Goal: Information Seeking & Learning: Learn about a topic

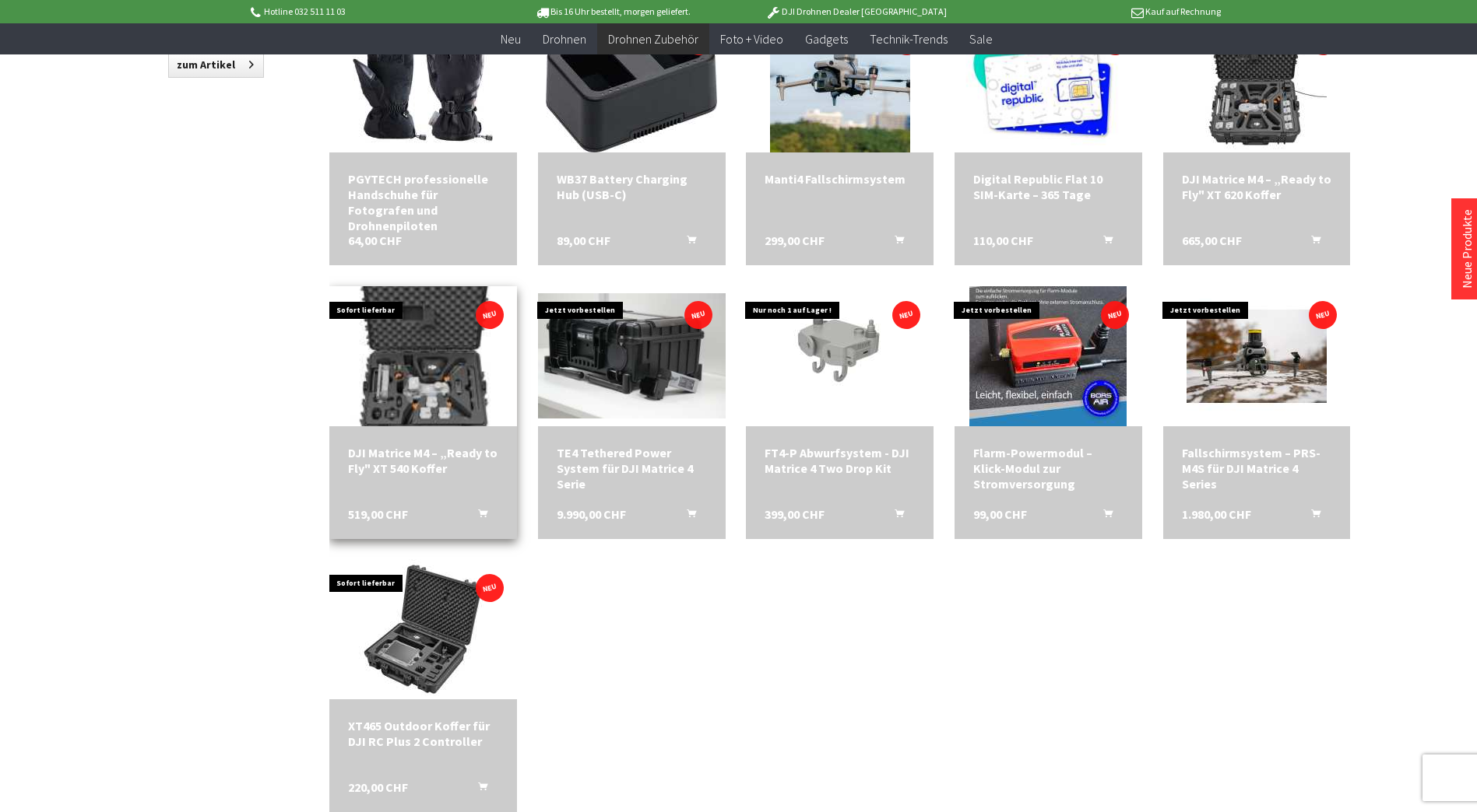
scroll to position [1167, 0]
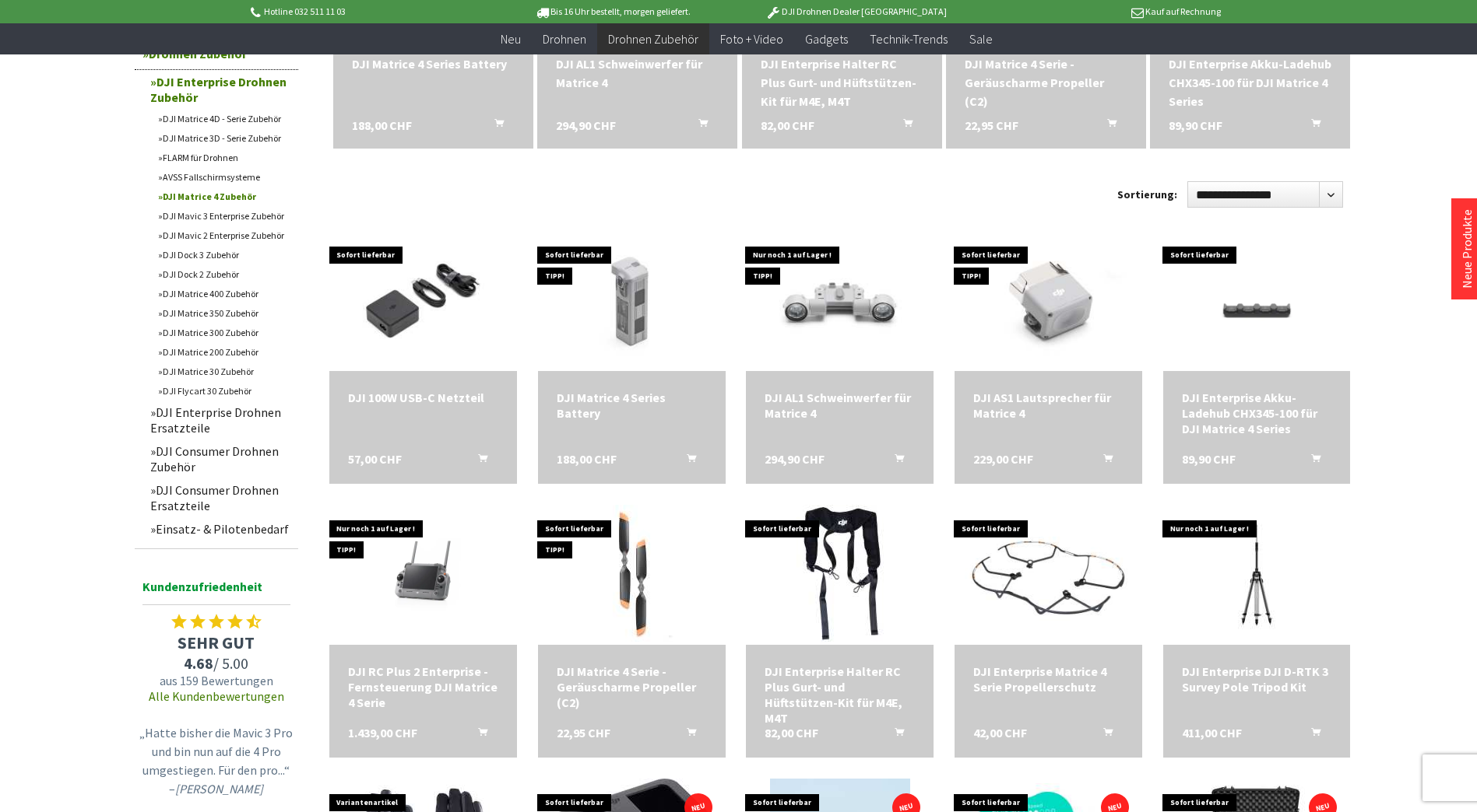
scroll to position [233, 0]
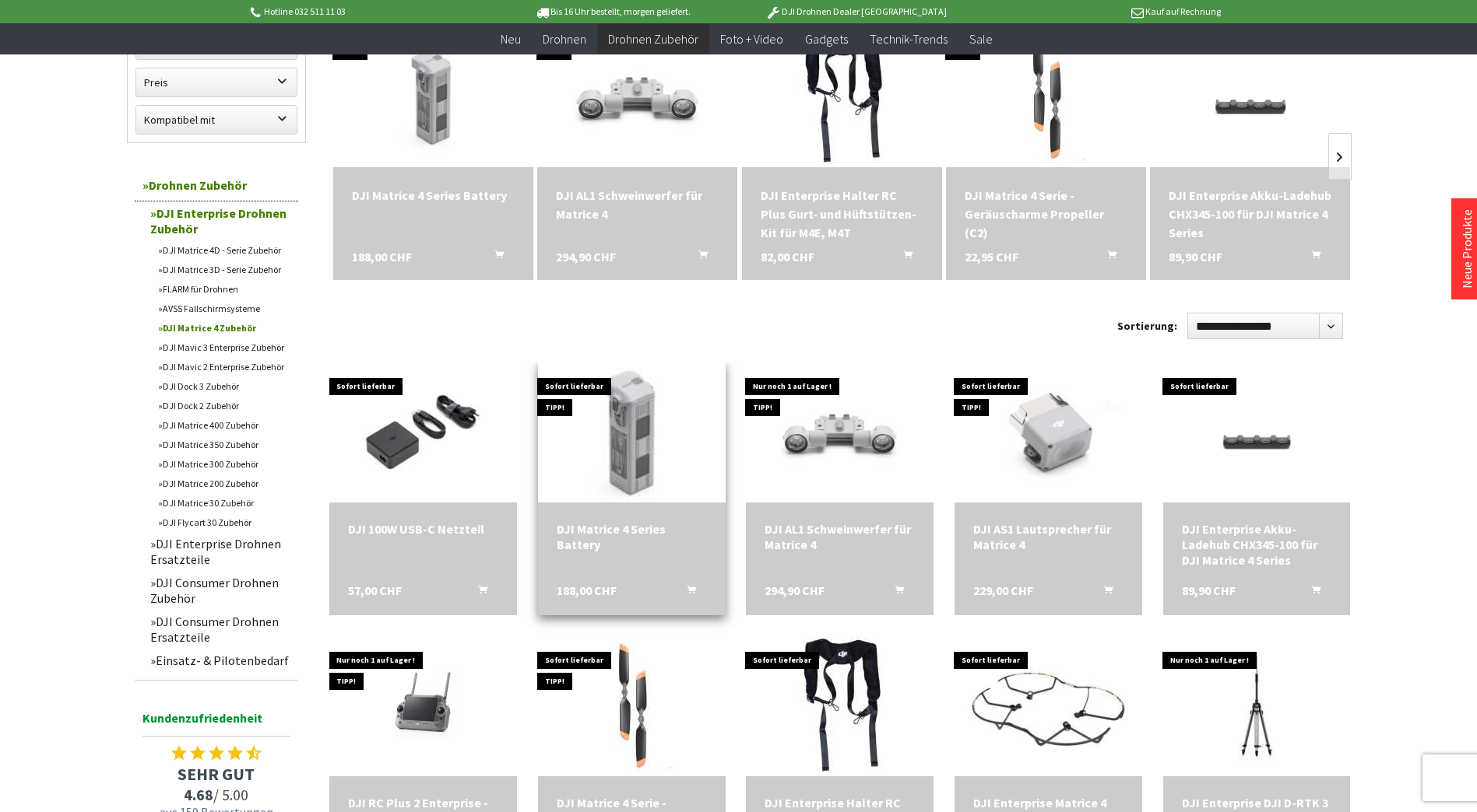
click at [634, 436] on img at bounding box center [631, 432] width 262 height 175
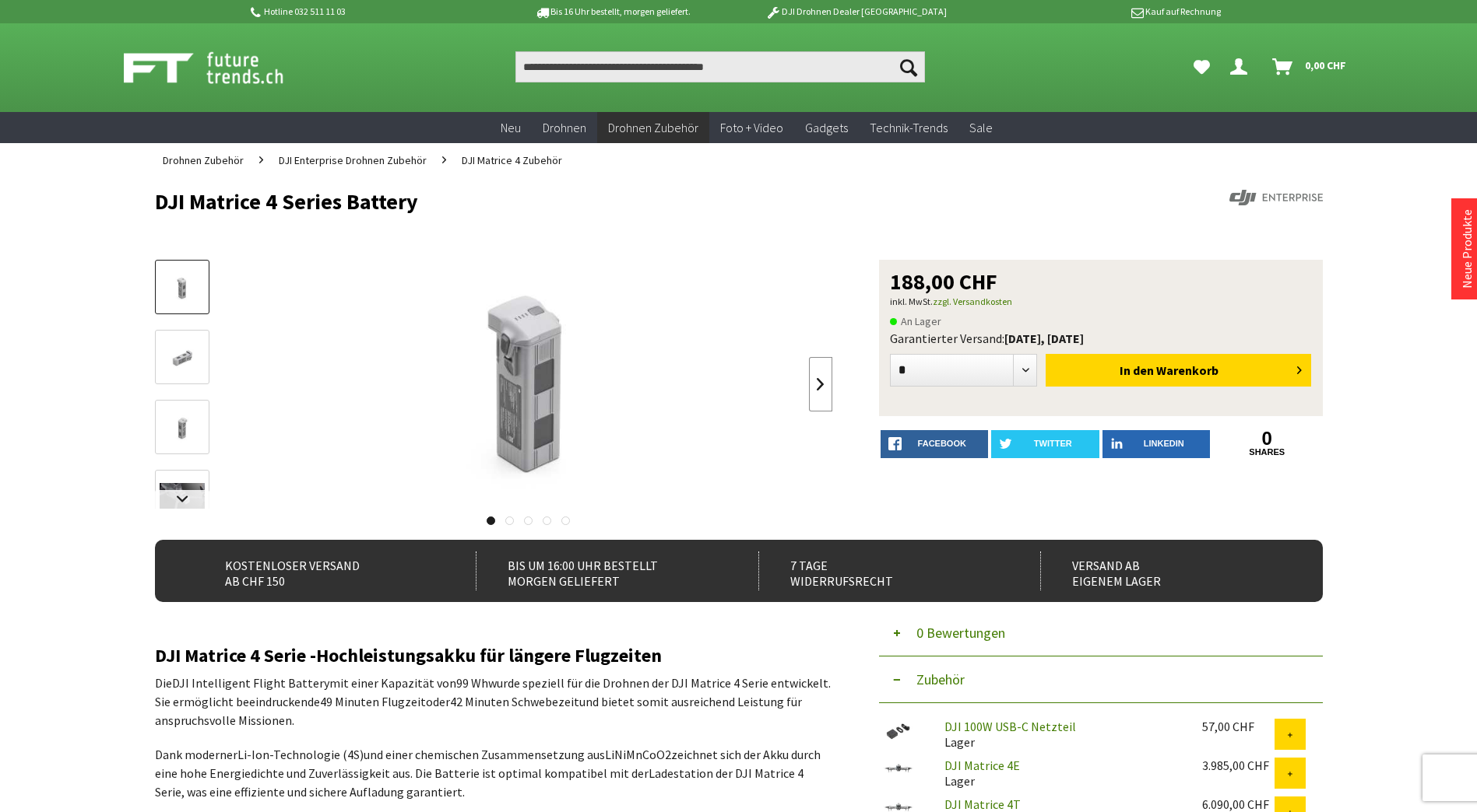
click at [810, 384] on link at bounding box center [820, 385] width 23 height 55
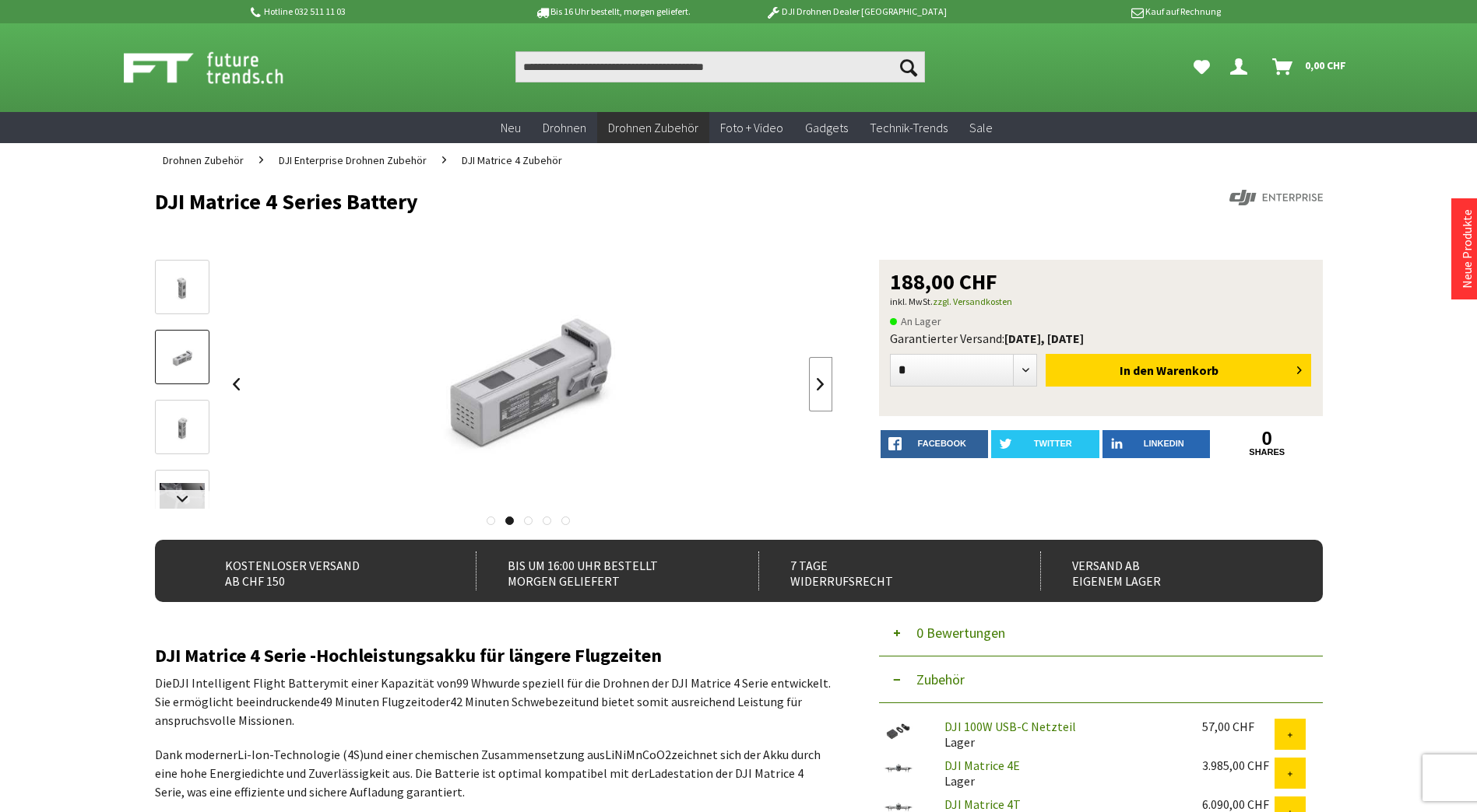
click at [810, 384] on link at bounding box center [820, 385] width 23 height 55
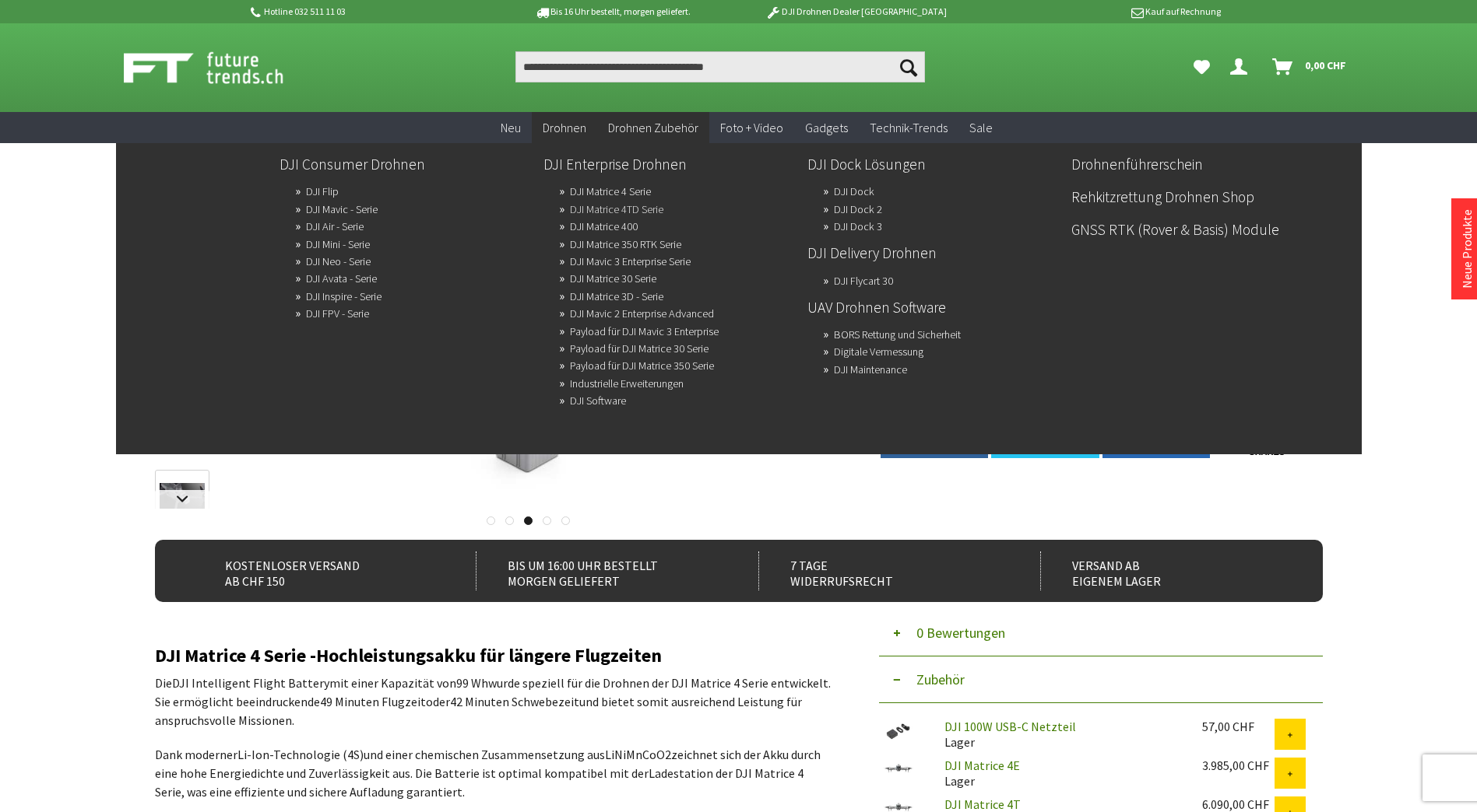
click at [648, 206] on link "DJI Matrice 4TD Serie" at bounding box center [616, 209] width 94 height 22
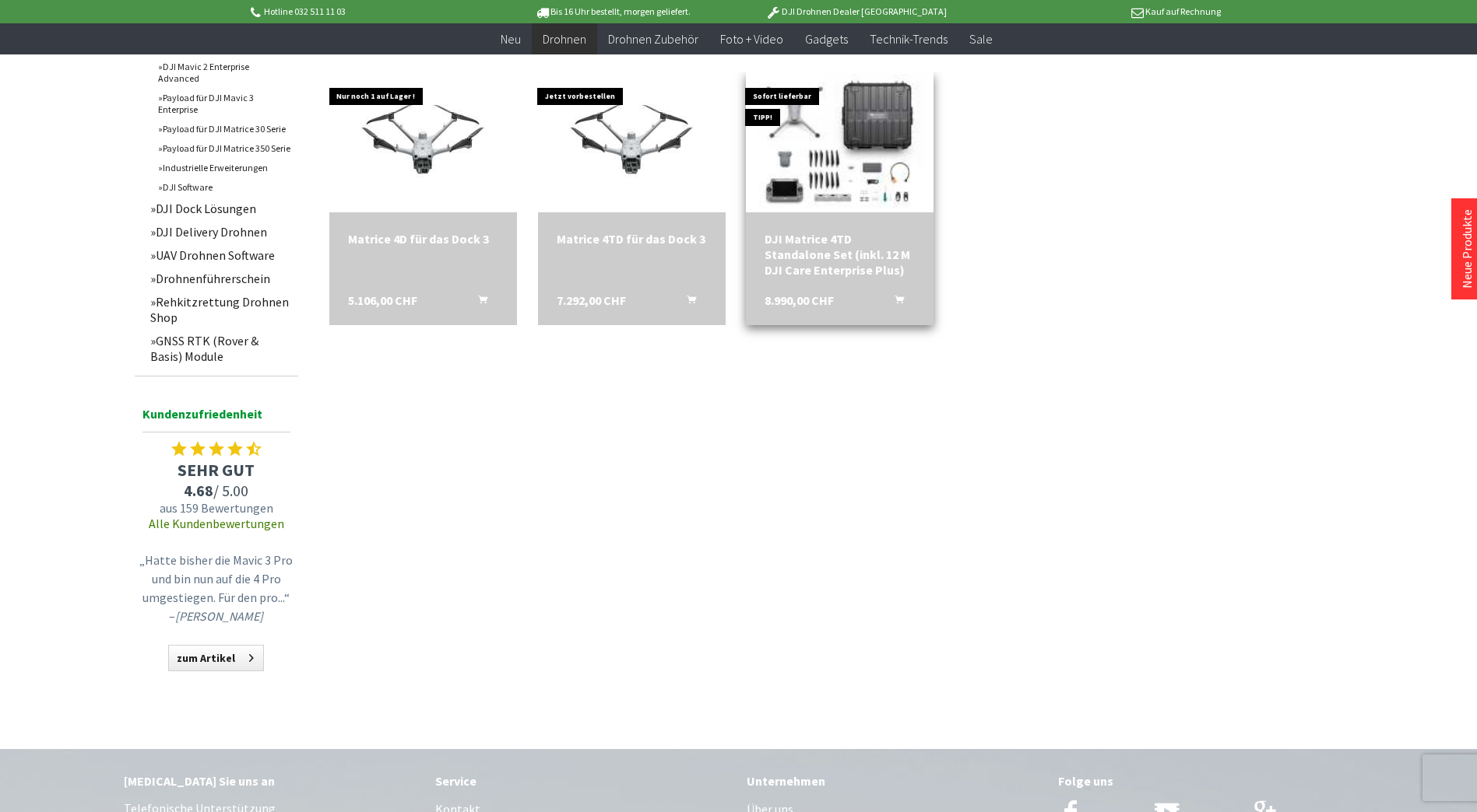
scroll to position [581, 0]
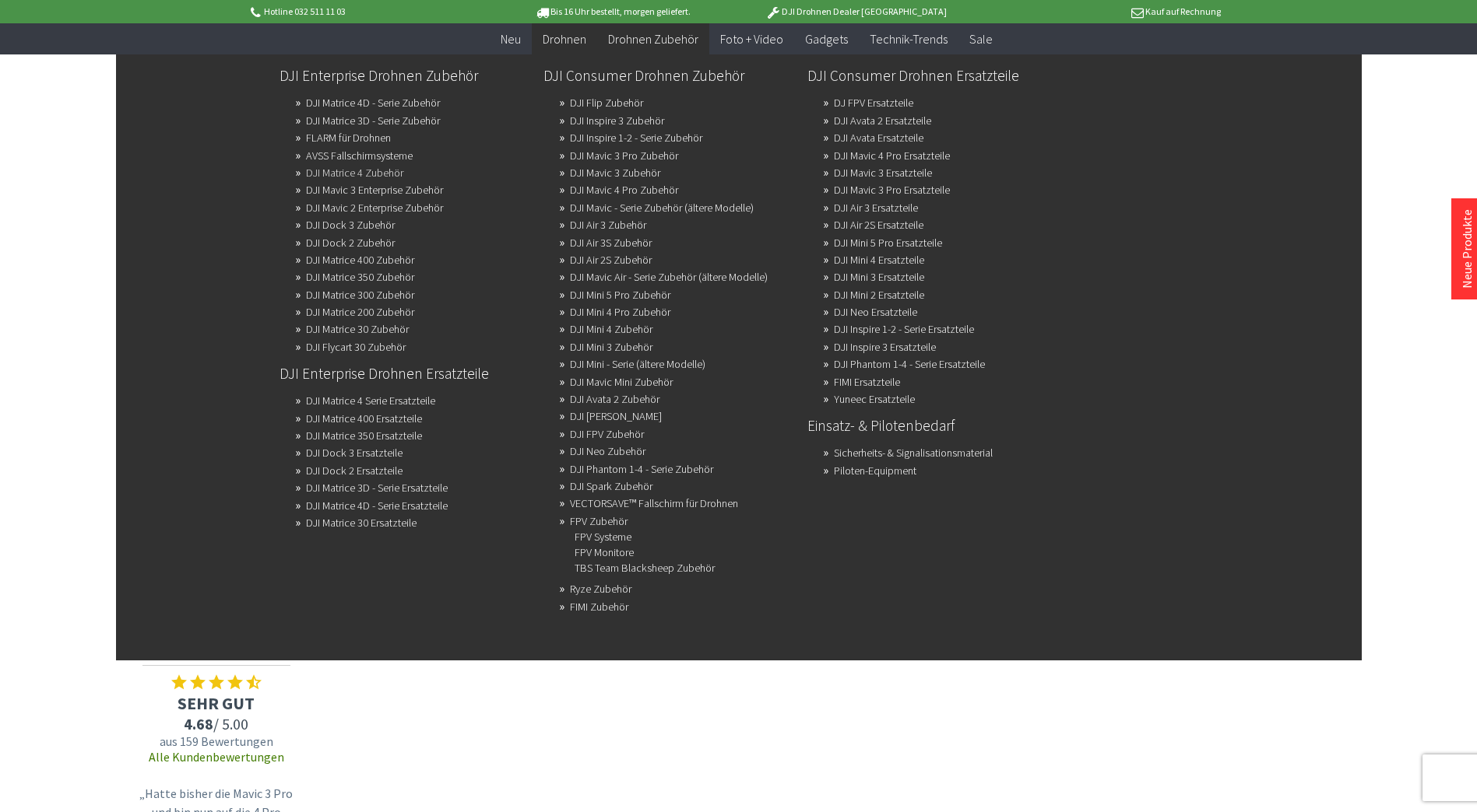
click at [390, 173] on link "DJI Matrice 4 Zubehör" at bounding box center [354, 173] width 98 height 22
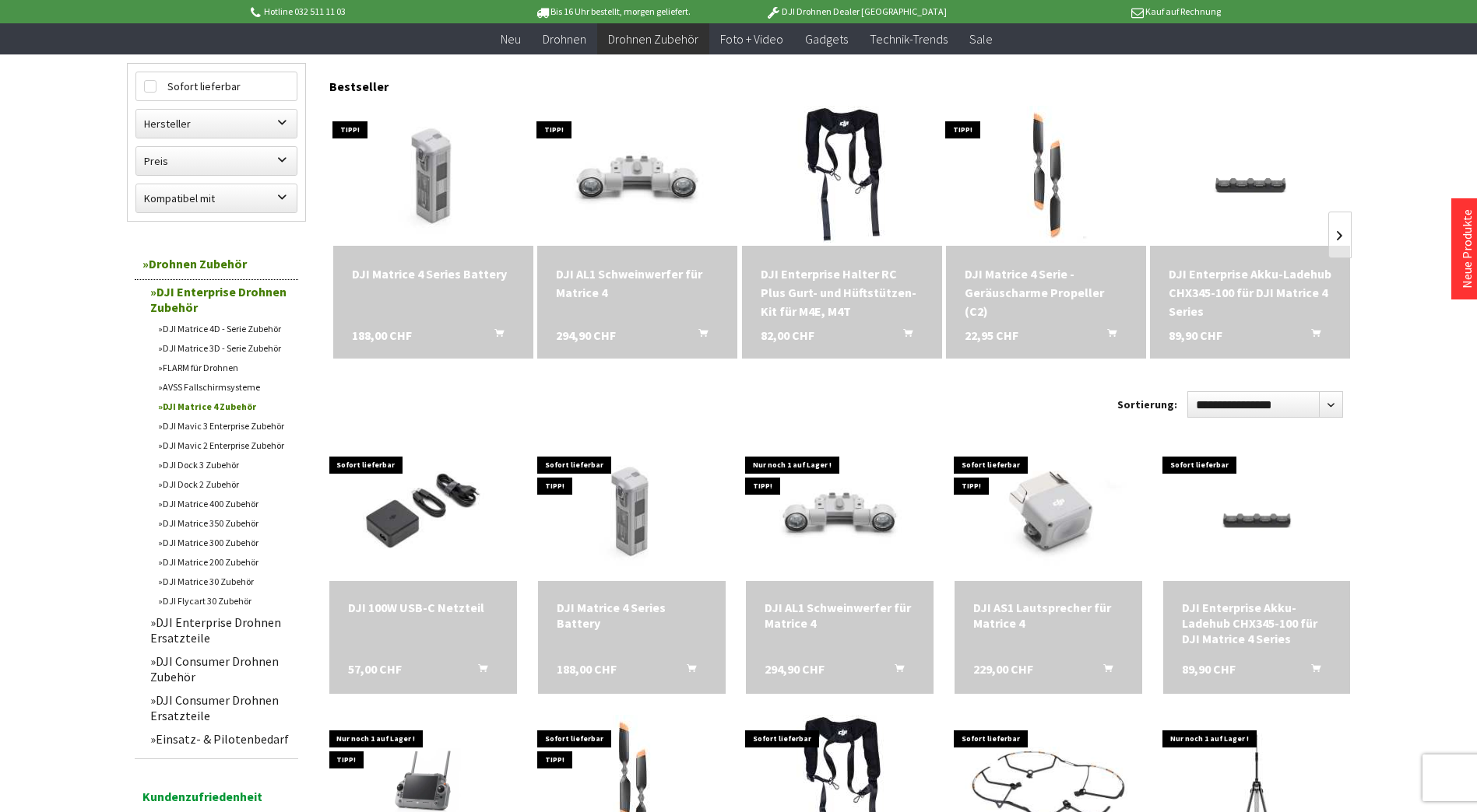
scroll to position [156, 0]
click at [1275, 288] on div "DJI Enterprise Akku-Ladehub CHX345-100 für DJI Matrice 4 Series" at bounding box center [1250, 291] width 163 height 56
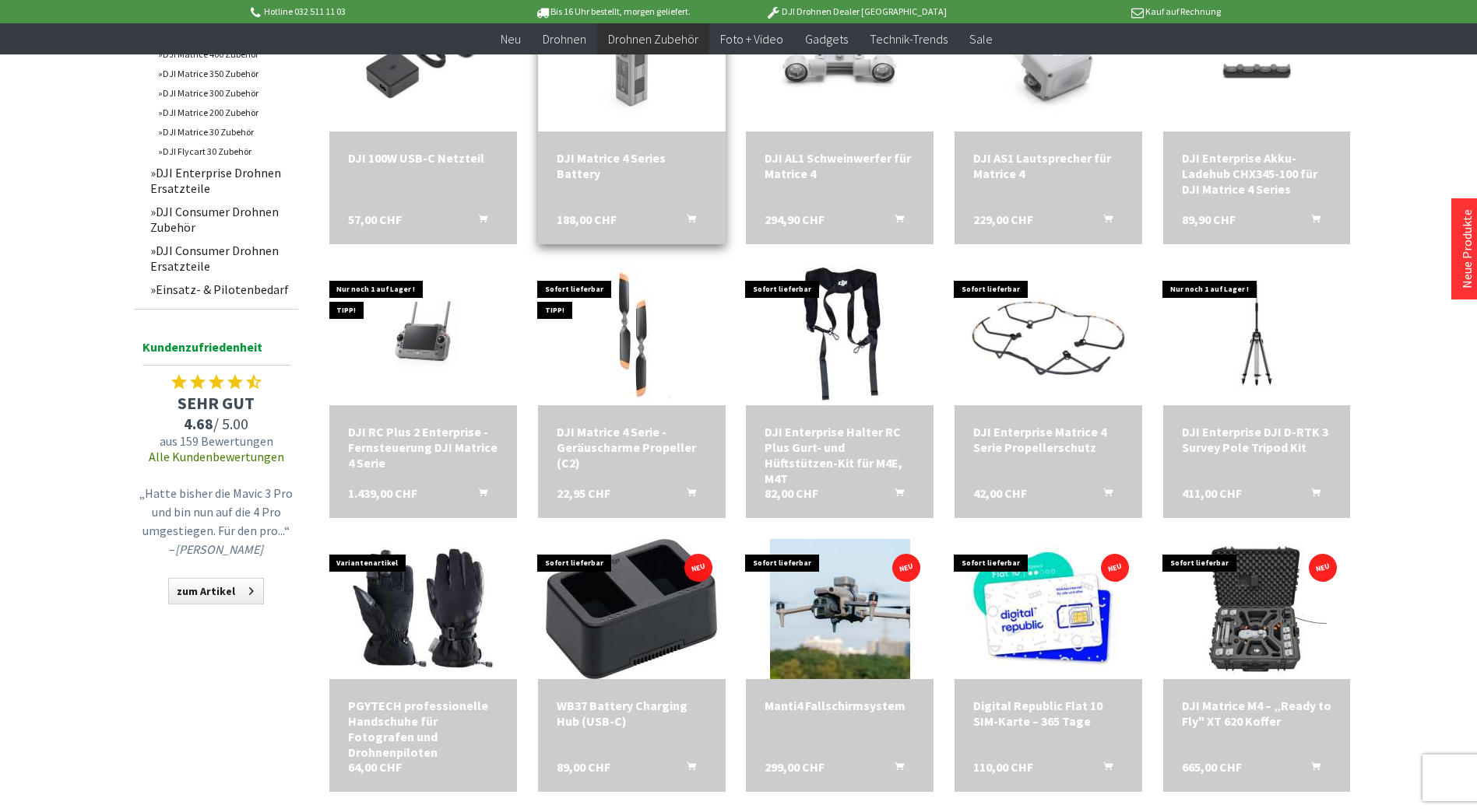
scroll to position [623, 0]
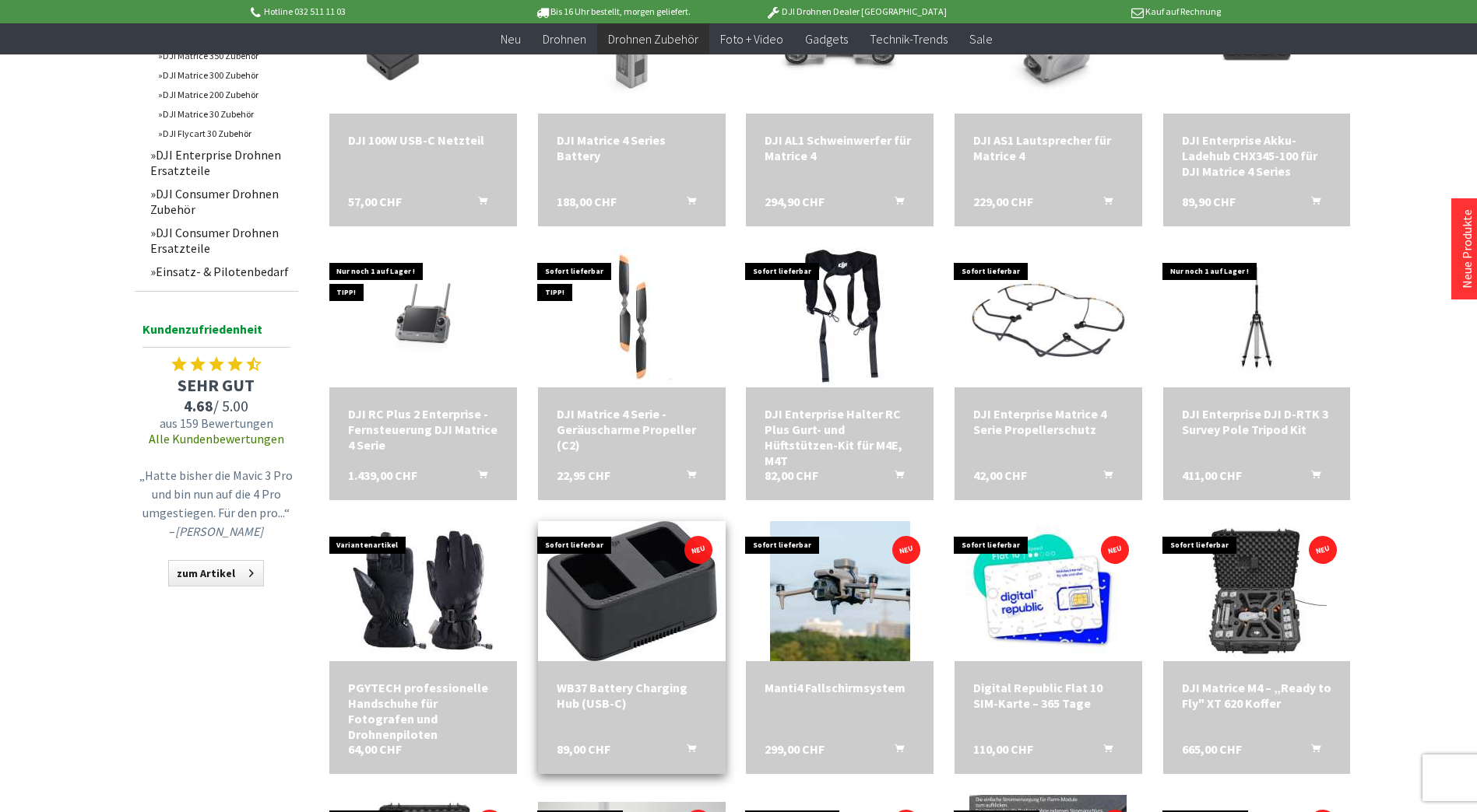
click at [625, 688] on div "WB37 Battery Charging Hub (USB-C)" at bounding box center [632, 695] width 150 height 31
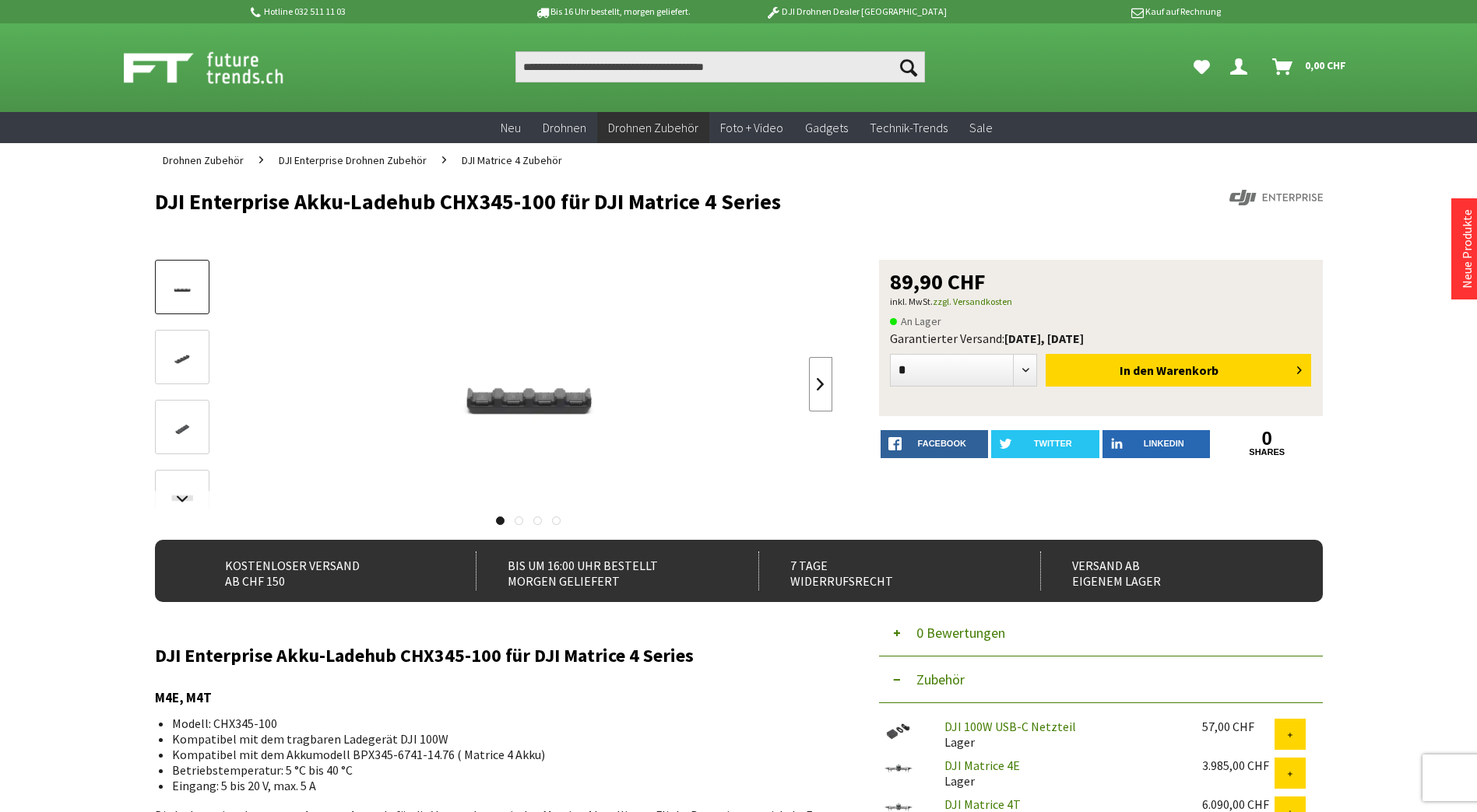
click at [819, 377] on link at bounding box center [820, 385] width 23 height 55
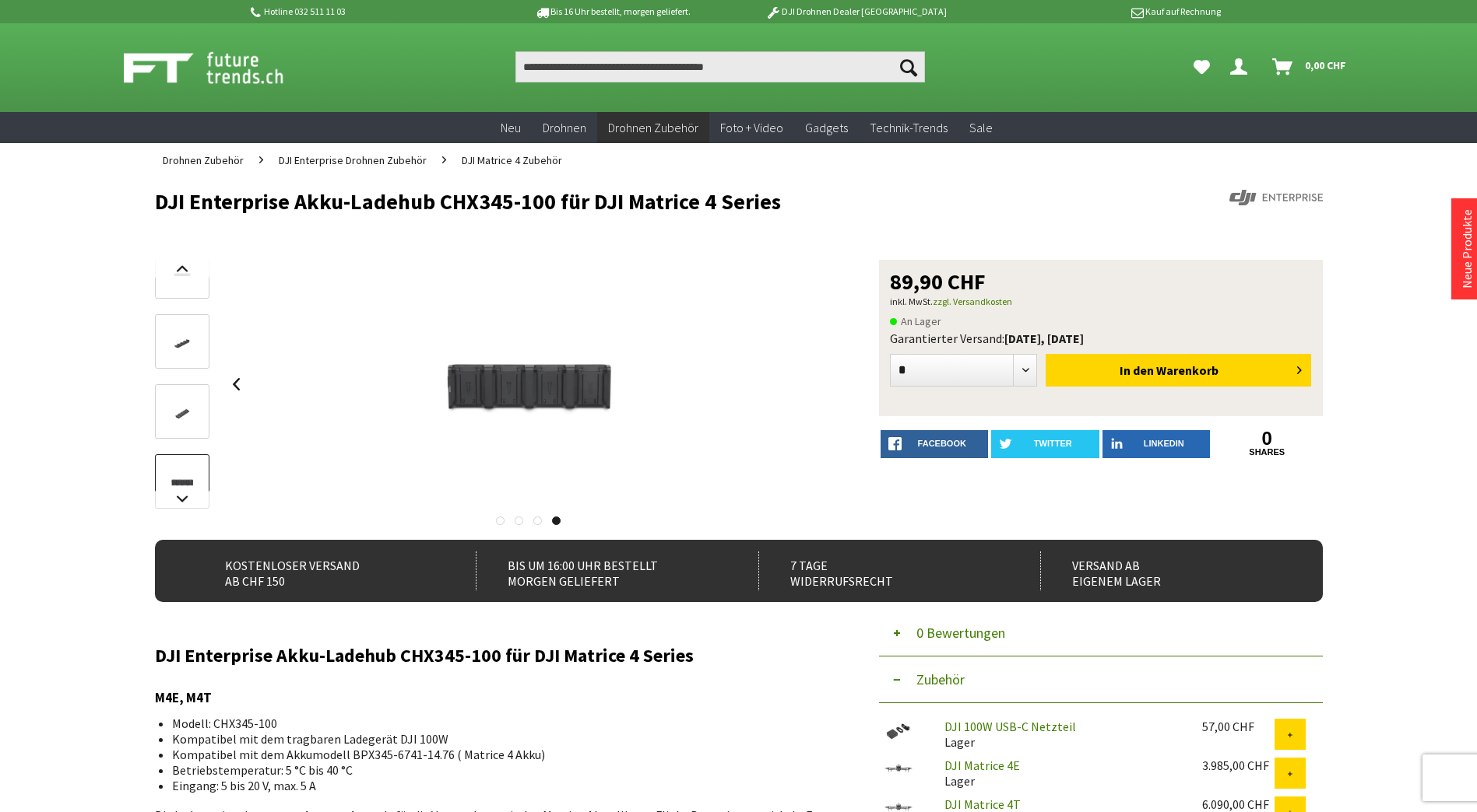
click at [819, 377] on div at bounding box center [529, 384] width 608 height 249
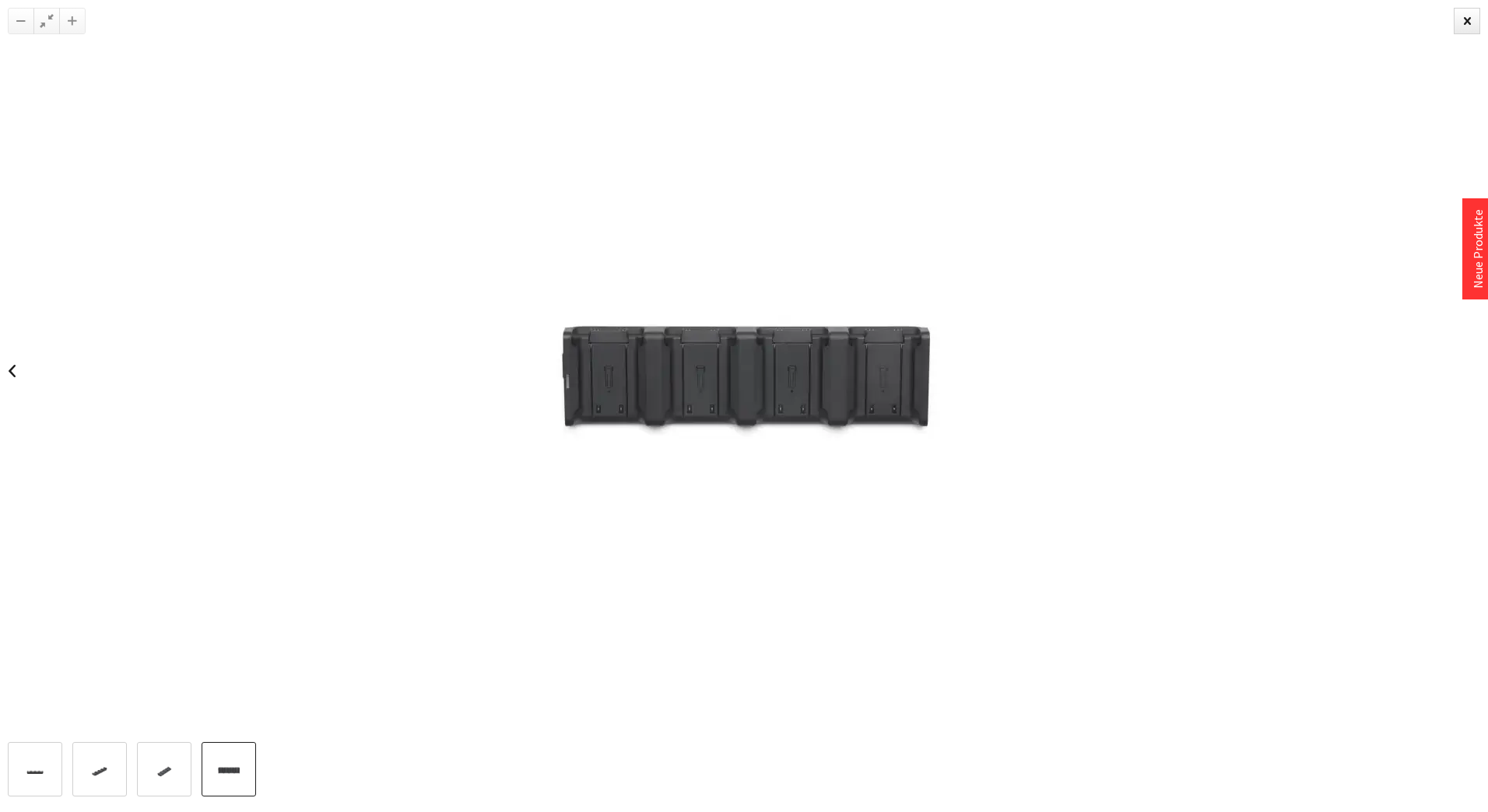
click at [819, 377] on img at bounding box center [744, 371] width 778 height 560
click at [1463, 19] on div at bounding box center [1467, 21] width 27 height 27
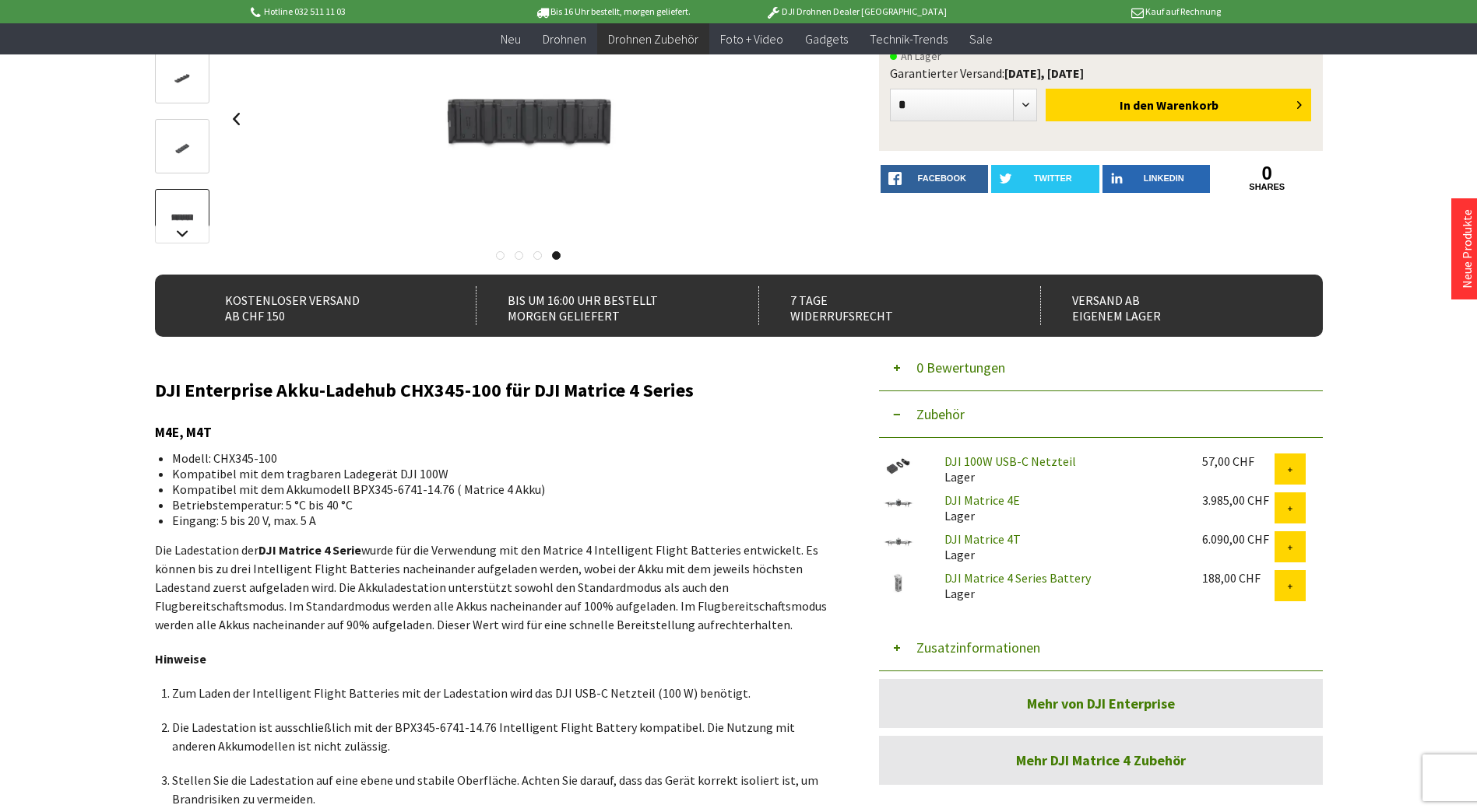
scroll to position [233, 0]
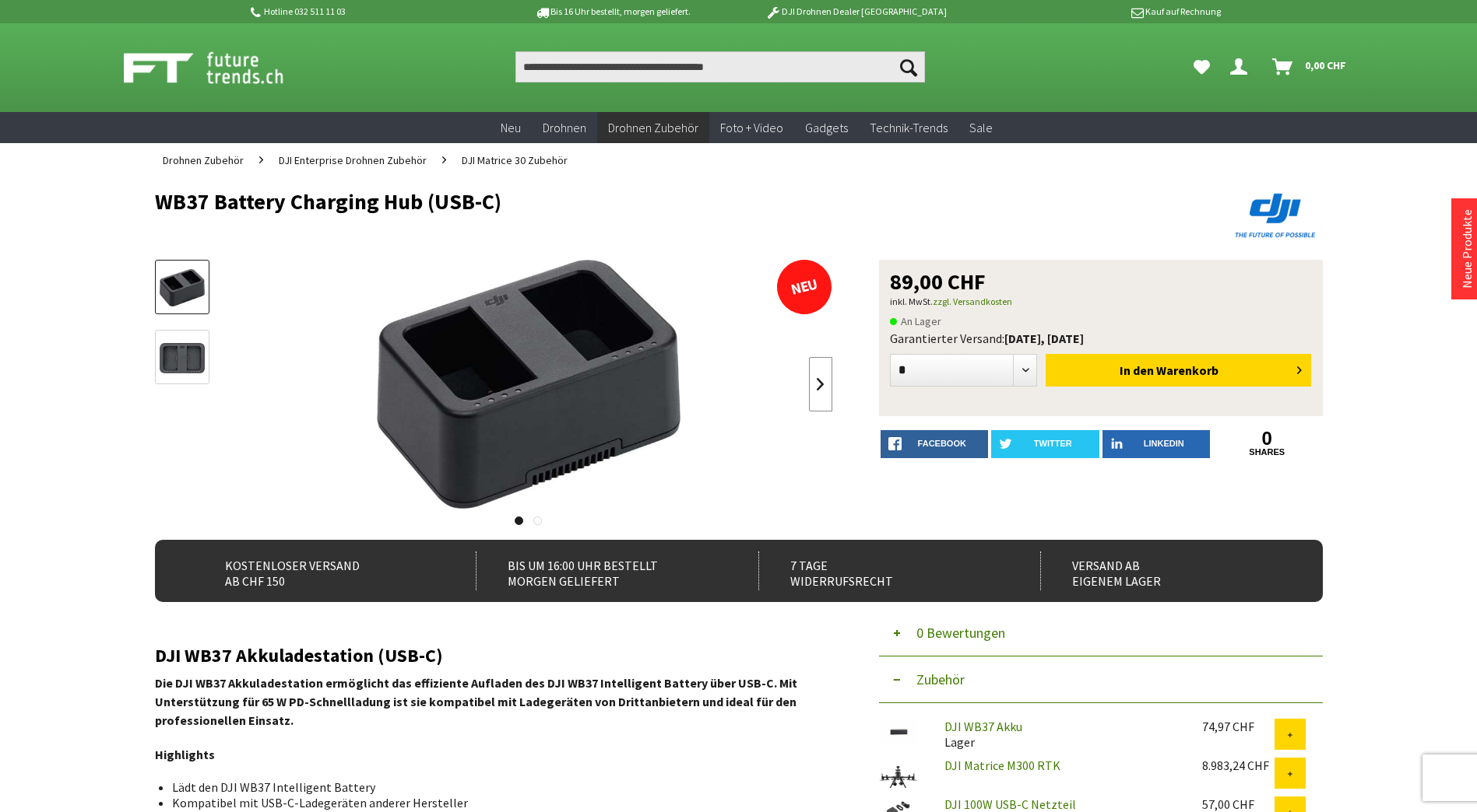
click at [824, 387] on link at bounding box center [820, 385] width 23 height 55
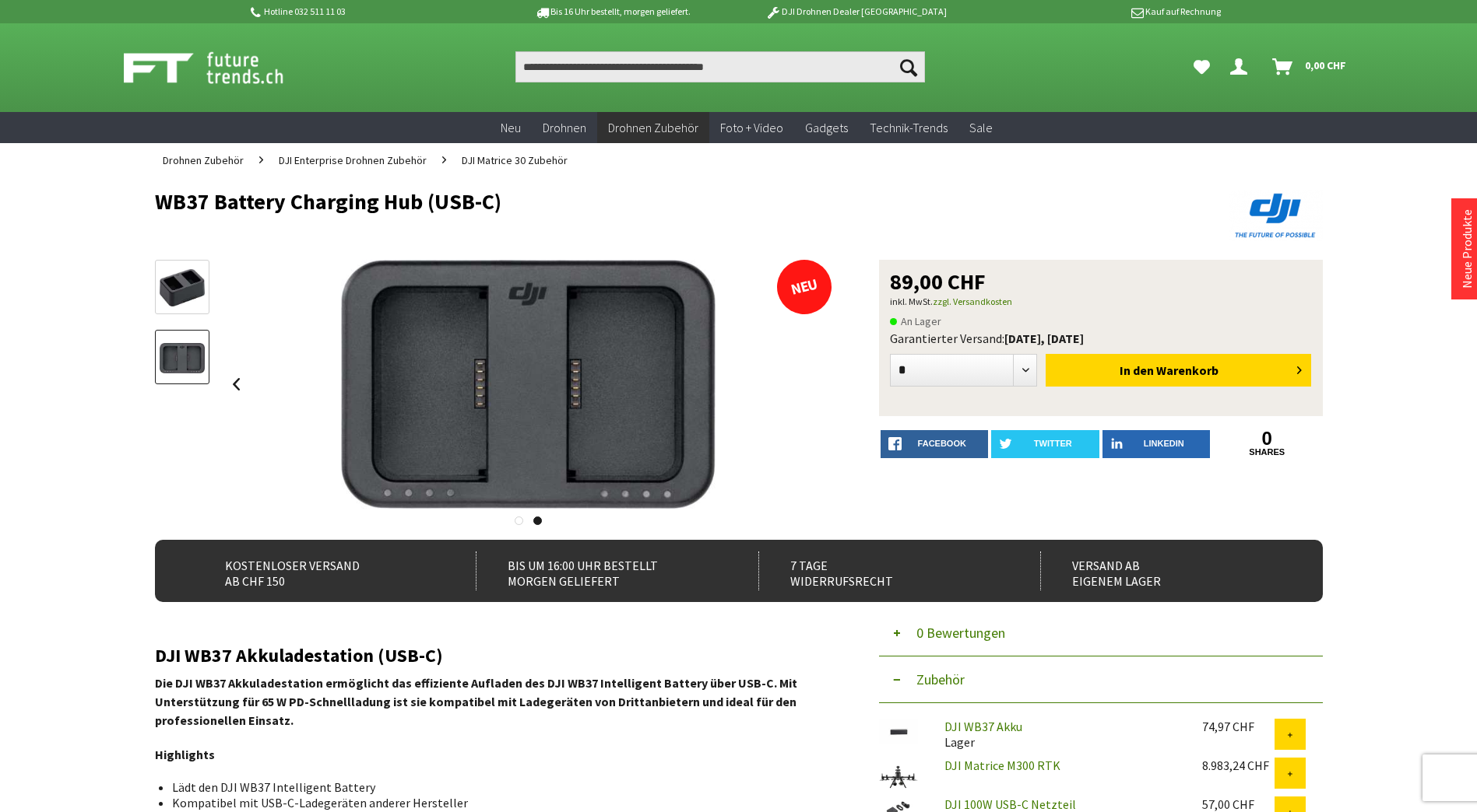
click at [824, 387] on div at bounding box center [529, 384] width 608 height 249
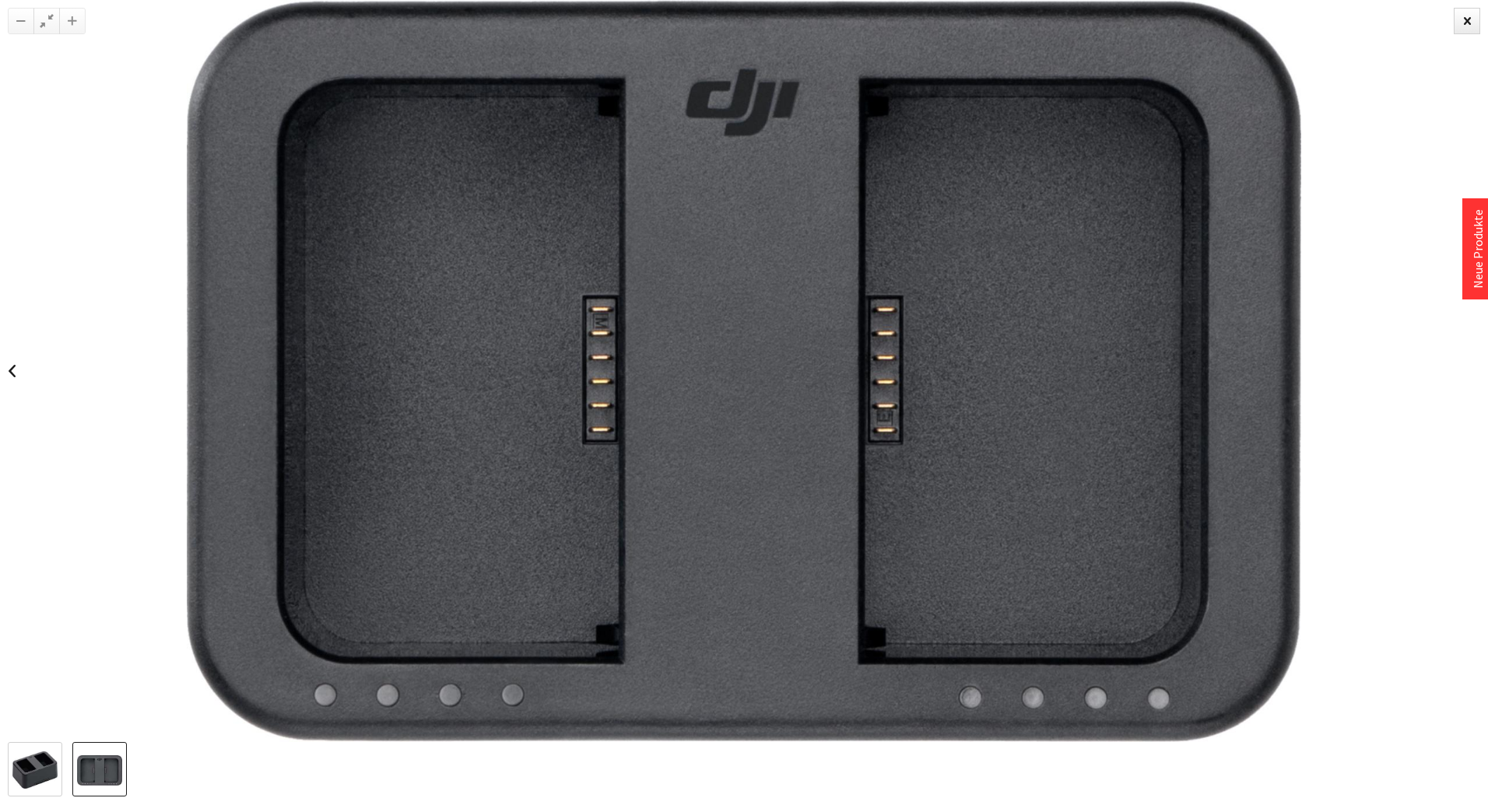
click at [823, 387] on img at bounding box center [744, 371] width 1115 height 743
click at [1459, 20] on div at bounding box center [1467, 21] width 27 height 27
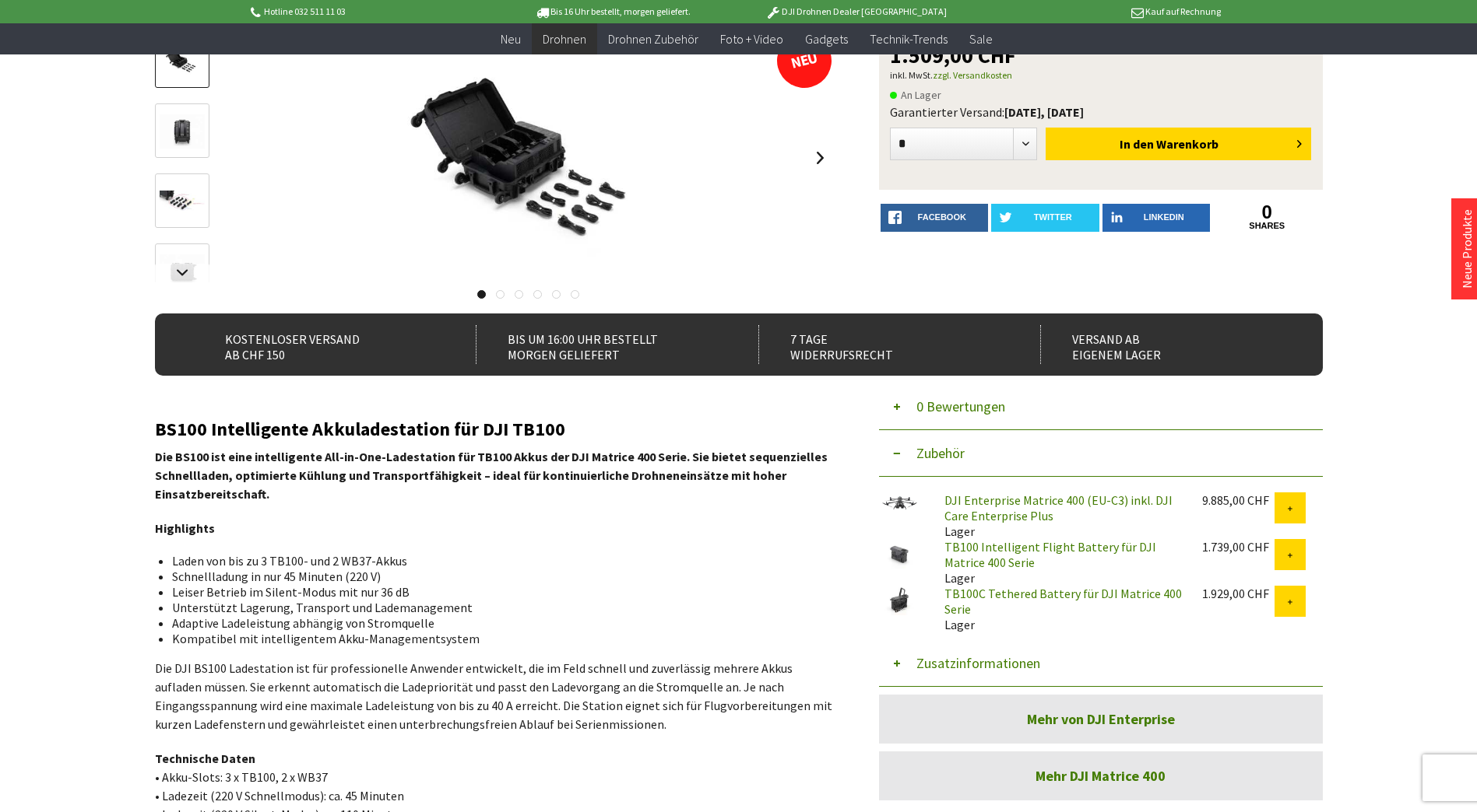
scroll to position [156, 0]
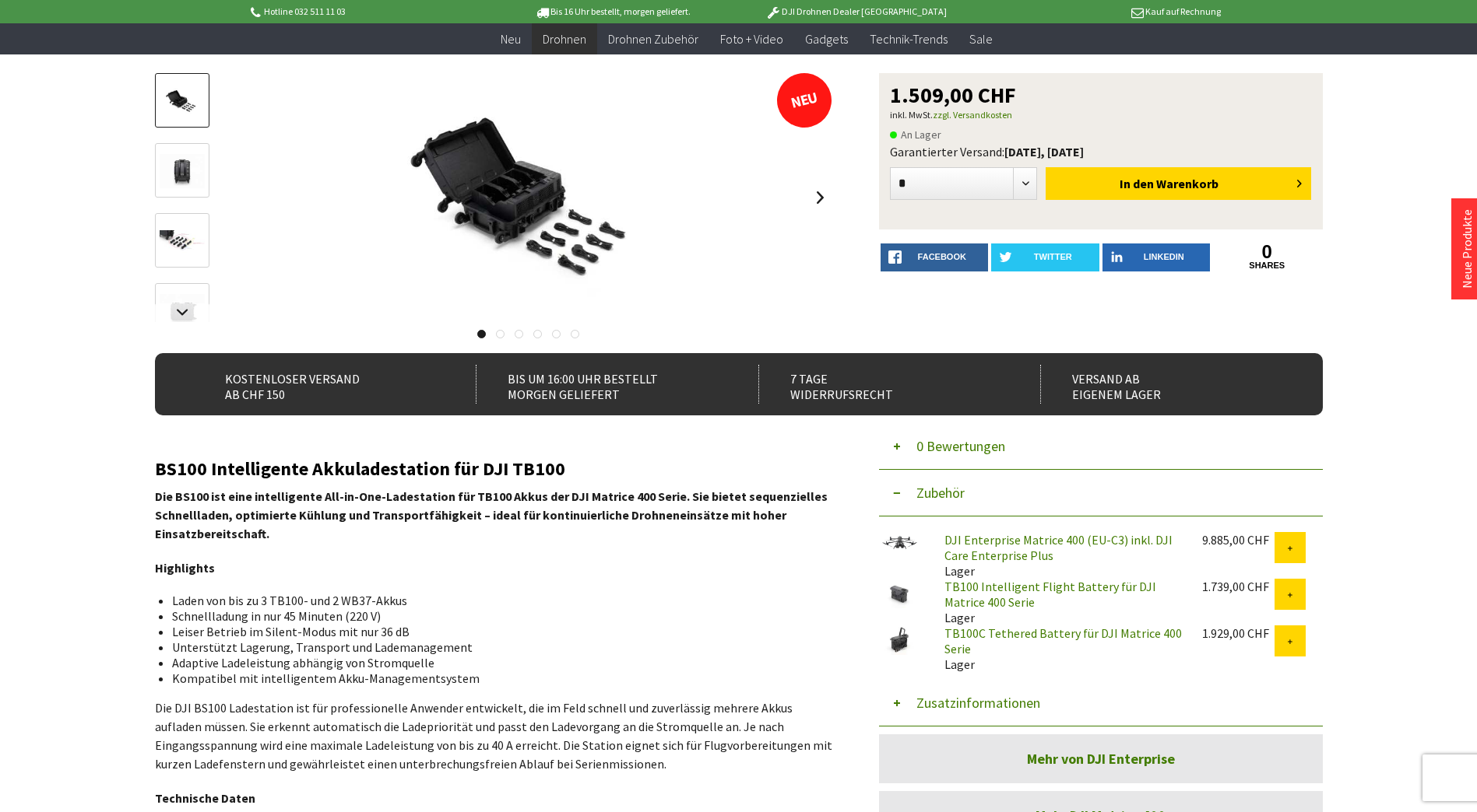
click at [173, 119] on link at bounding box center [182, 101] width 55 height 55
click at [175, 171] on img at bounding box center [182, 171] width 45 height 34
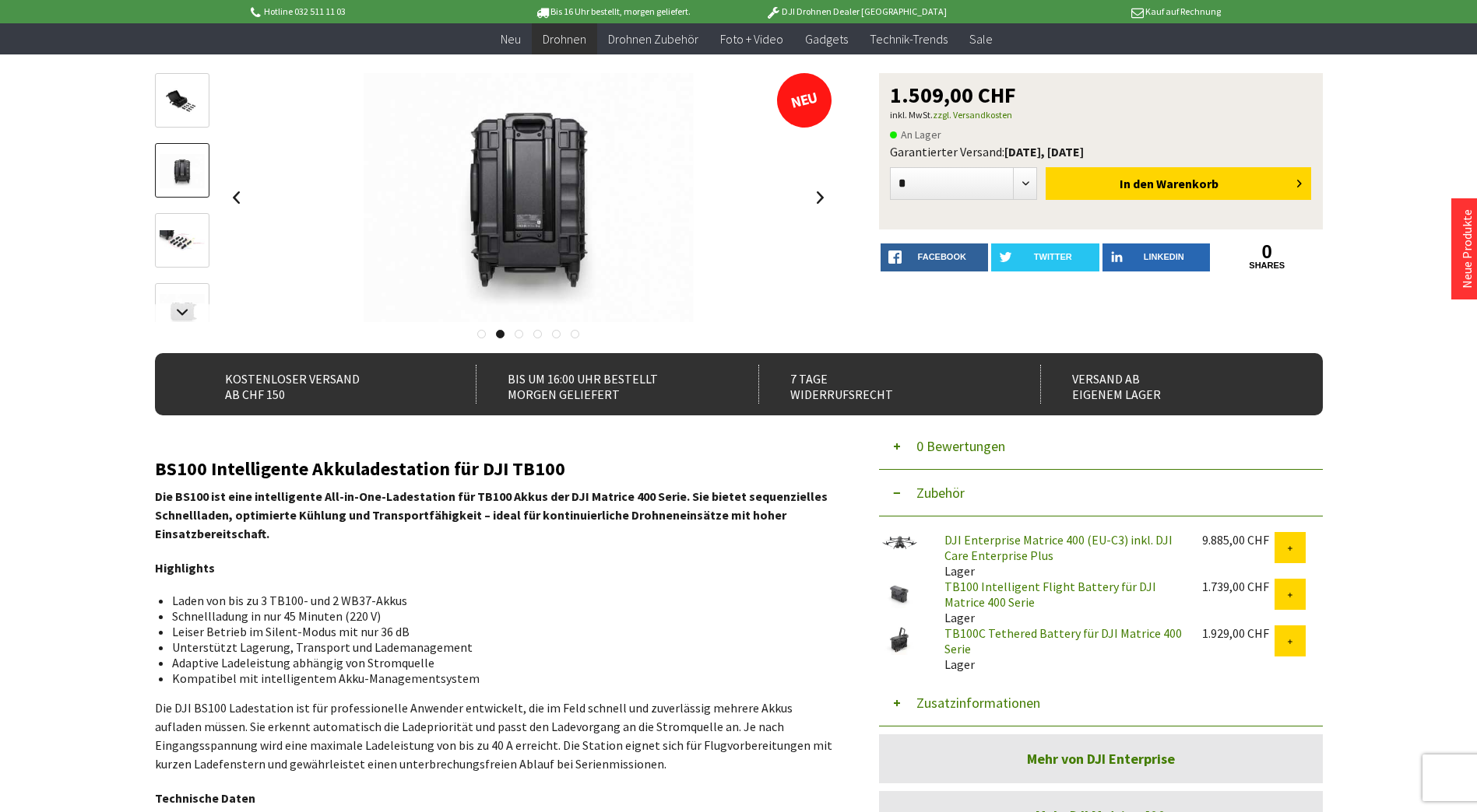
click at [186, 218] on link at bounding box center [182, 240] width 55 height 55
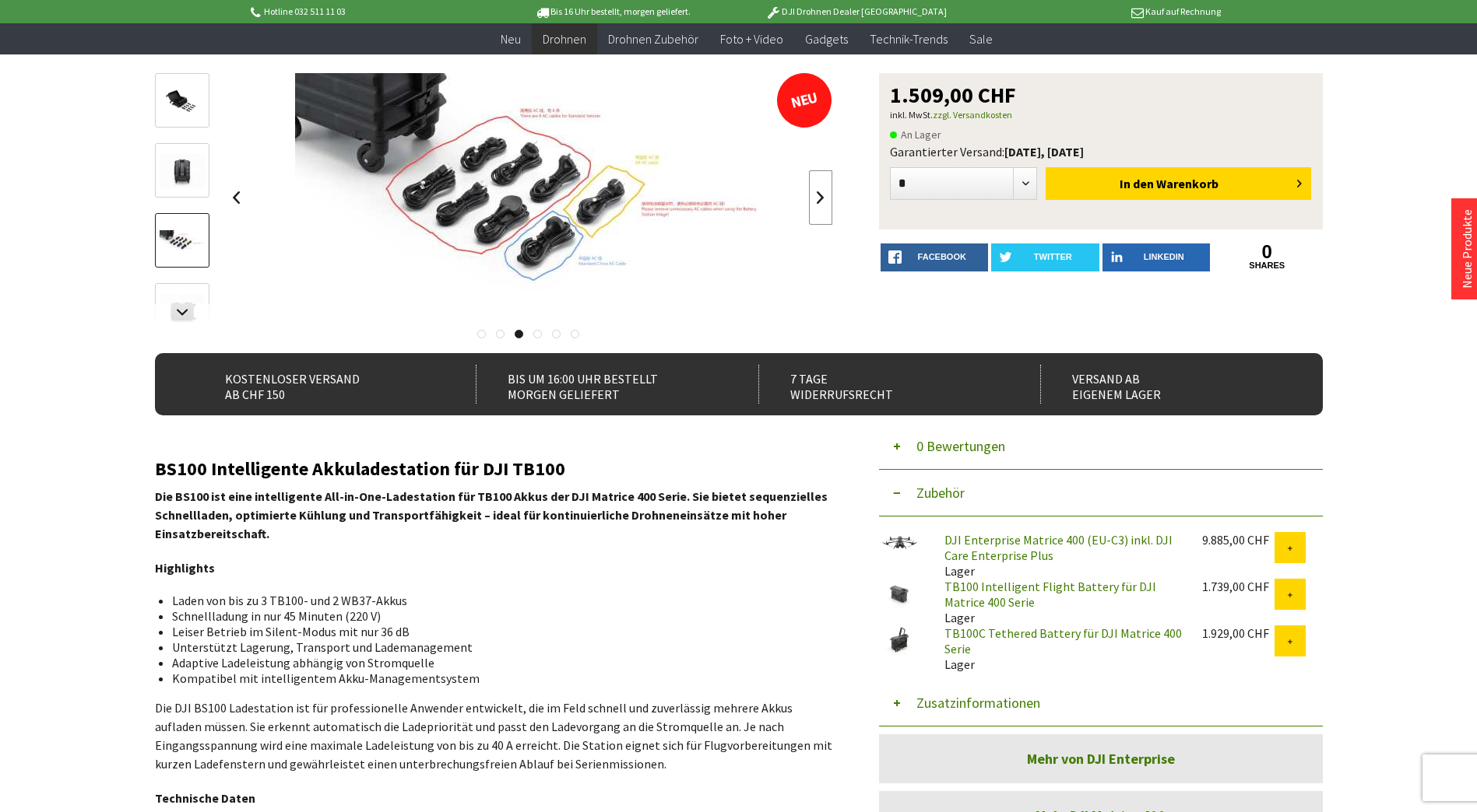
click at [815, 198] on link at bounding box center [820, 198] width 23 height 55
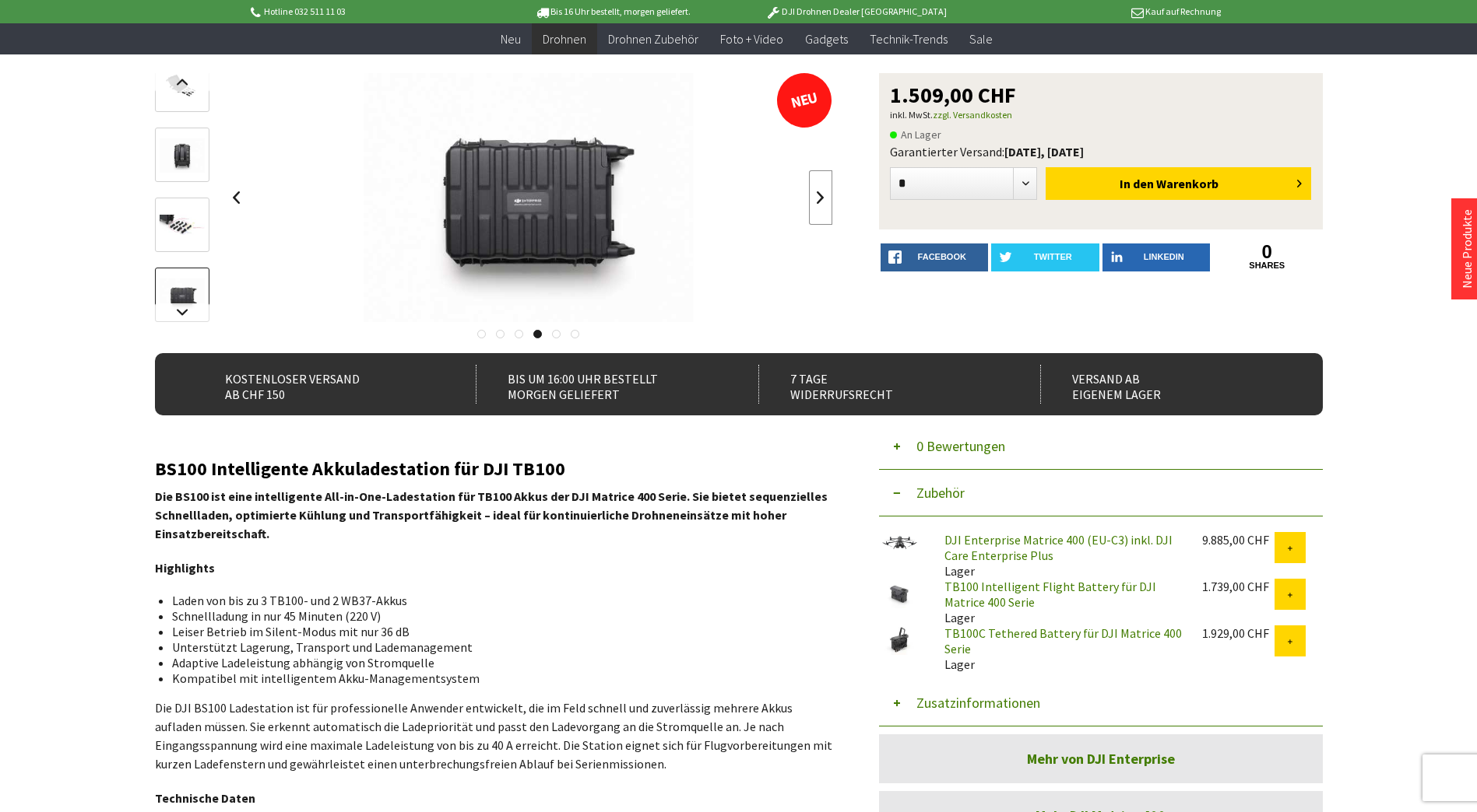
click at [815, 198] on link at bounding box center [820, 198] width 23 height 55
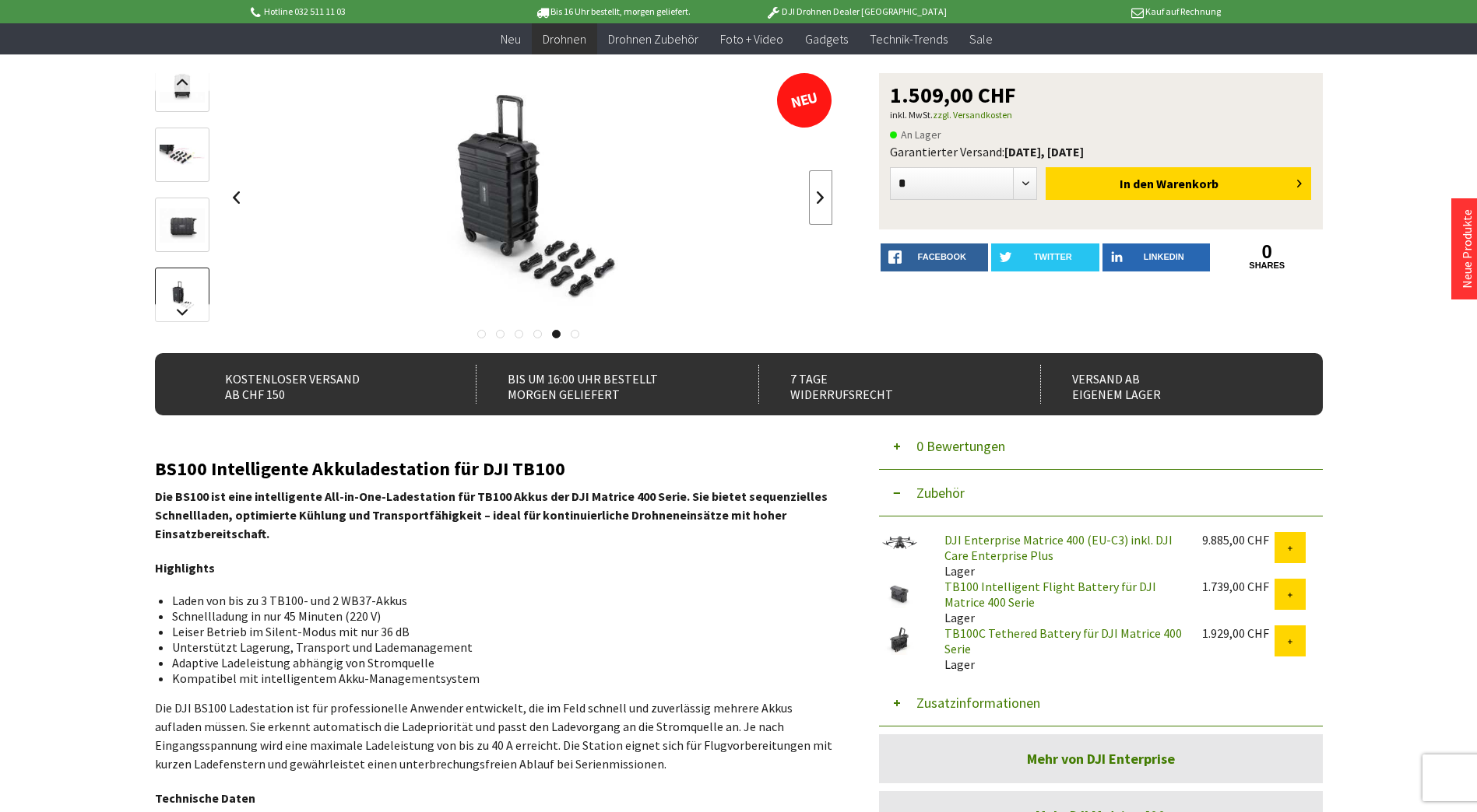
click at [815, 198] on link at bounding box center [820, 198] width 23 height 55
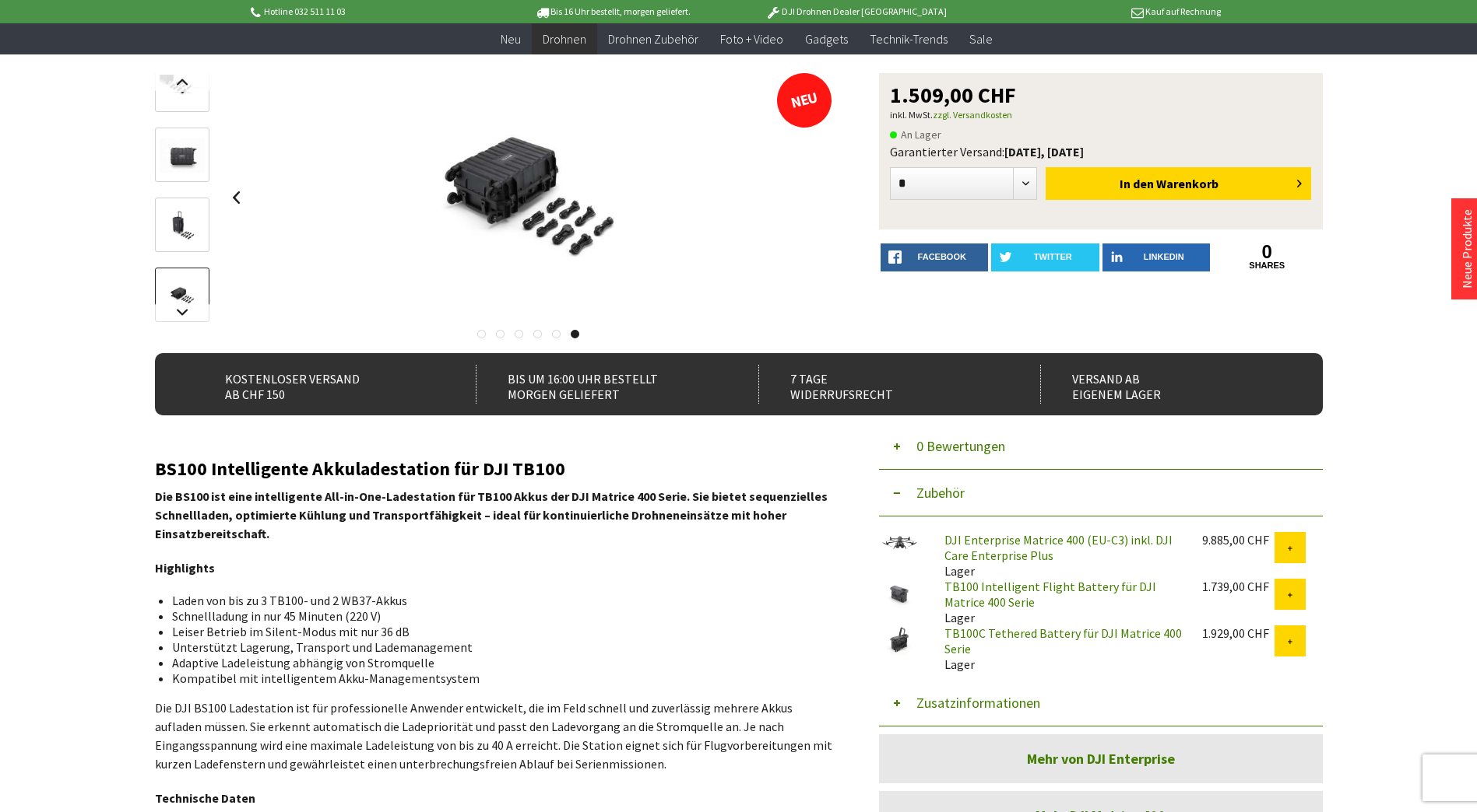
click at [815, 198] on div at bounding box center [529, 198] width 608 height 249
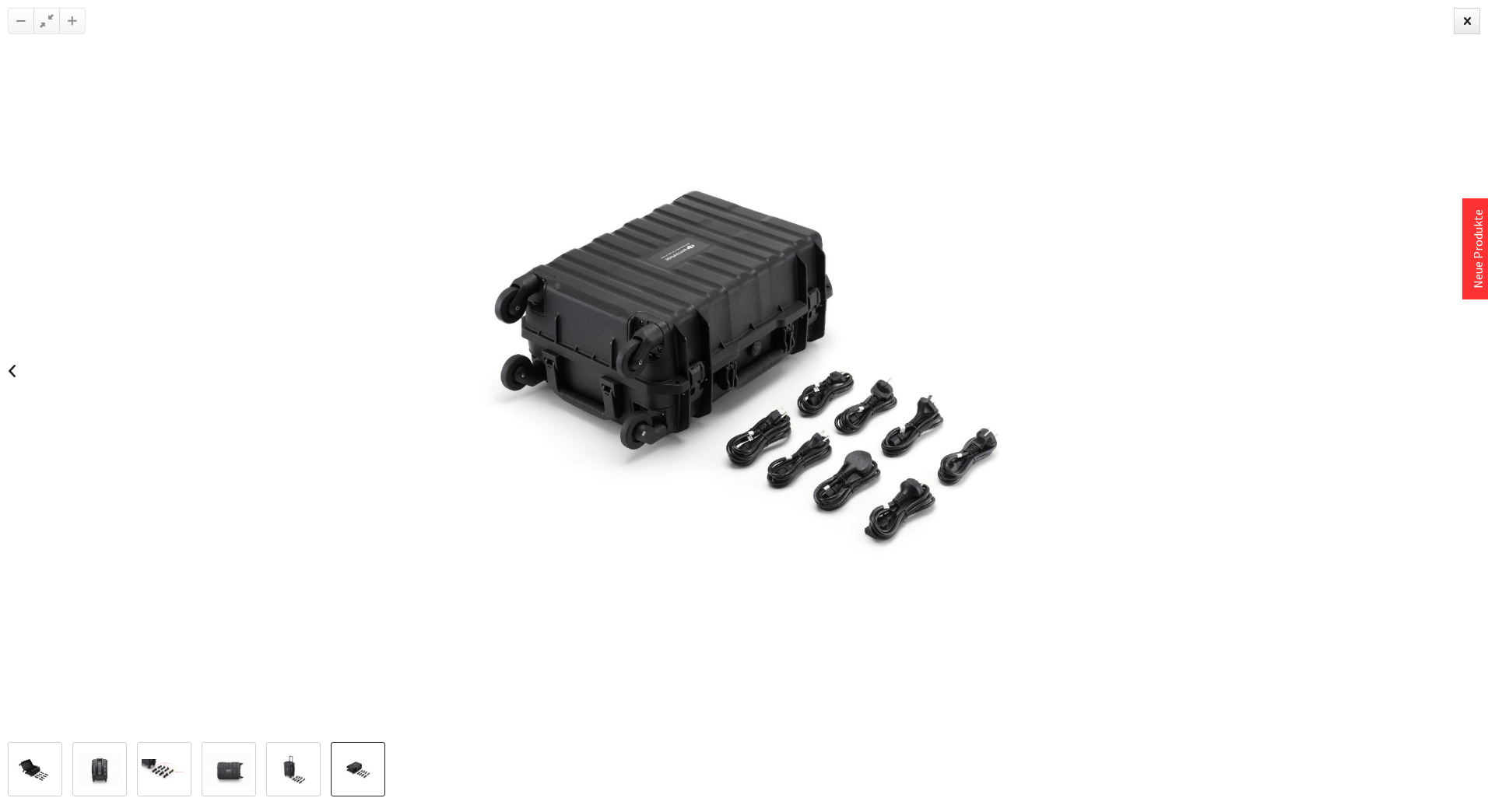
click at [711, 289] on img at bounding box center [744, 371] width 981 height 743
click at [333, 770] on link at bounding box center [358, 770] width 55 height 55
click at [43, 773] on img at bounding box center [35, 770] width 45 height 34
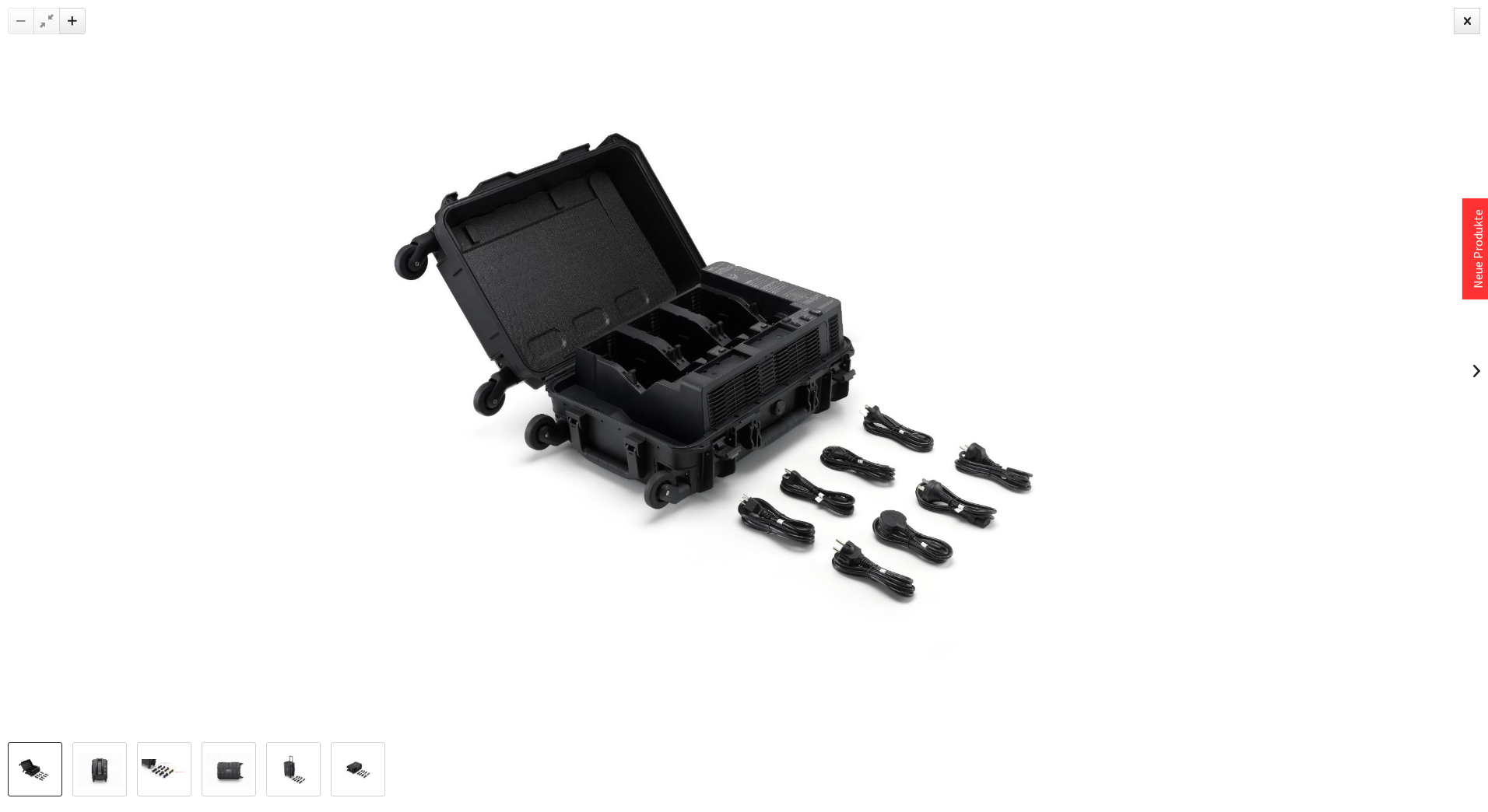
click at [101, 770] on img at bounding box center [100, 770] width 45 height 34
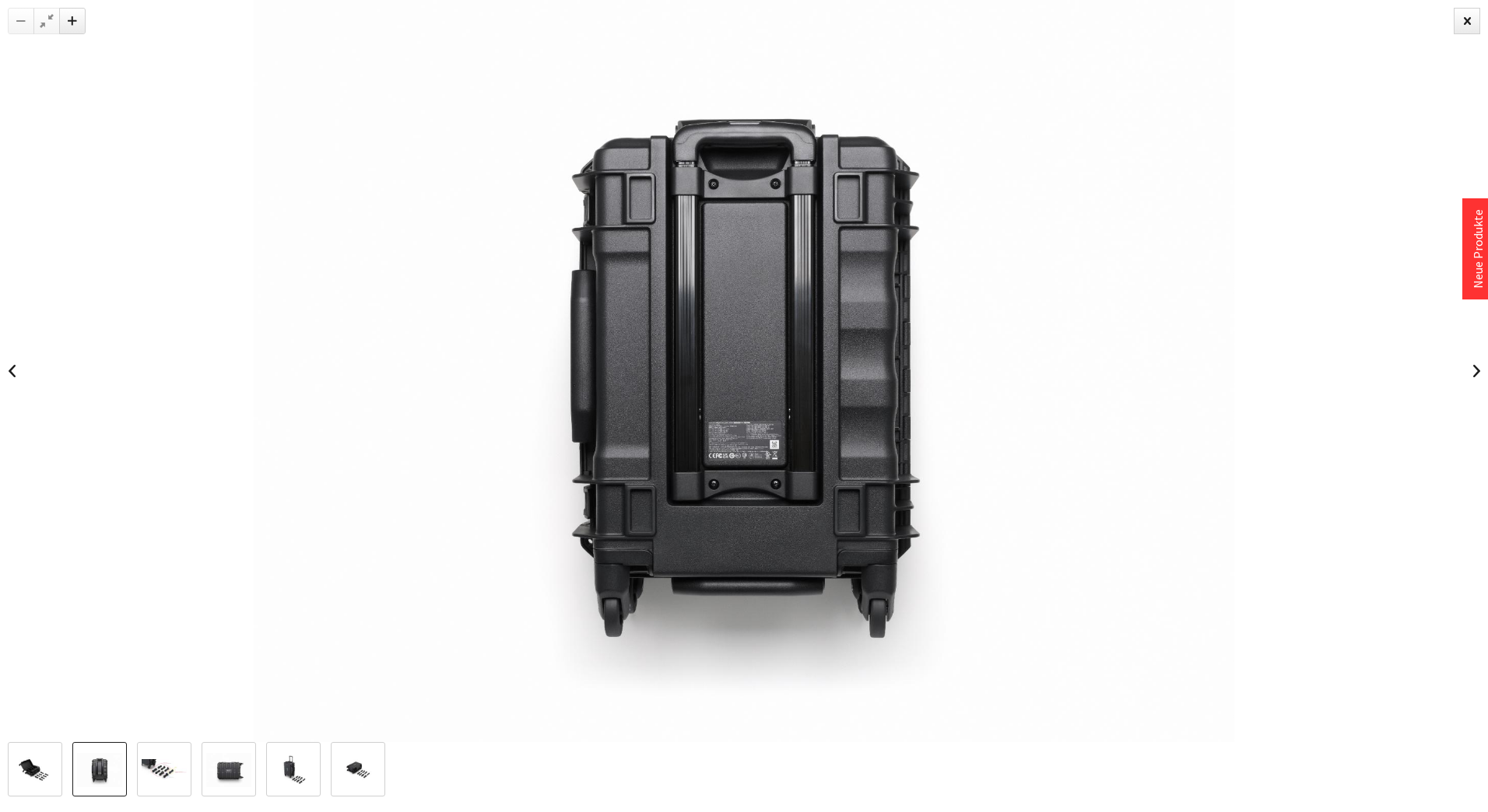
click at [167, 767] on img at bounding box center [165, 771] width 45 height 23
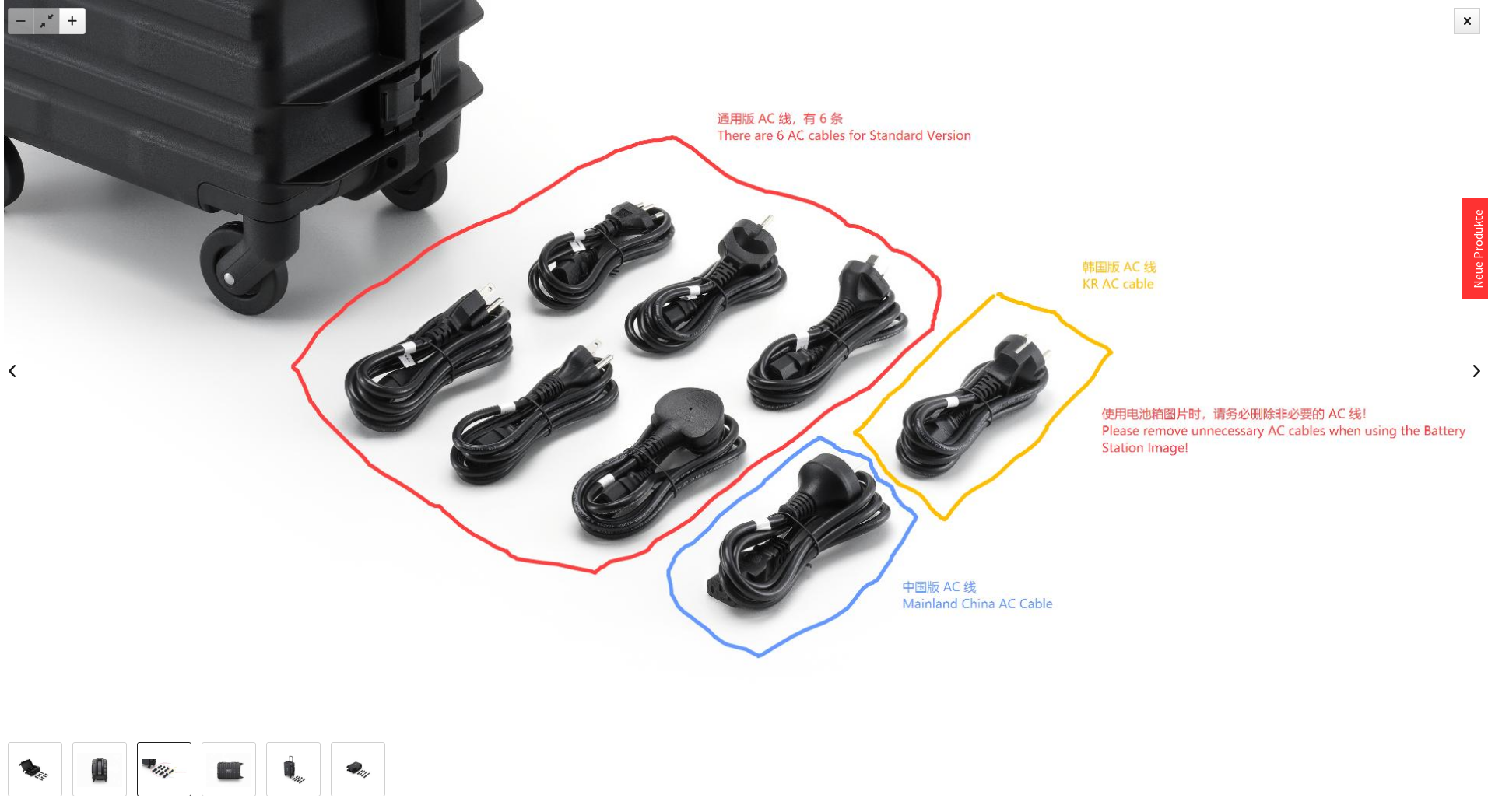
click at [231, 760] on img at bounding box center [229, 770] width 45 height 34
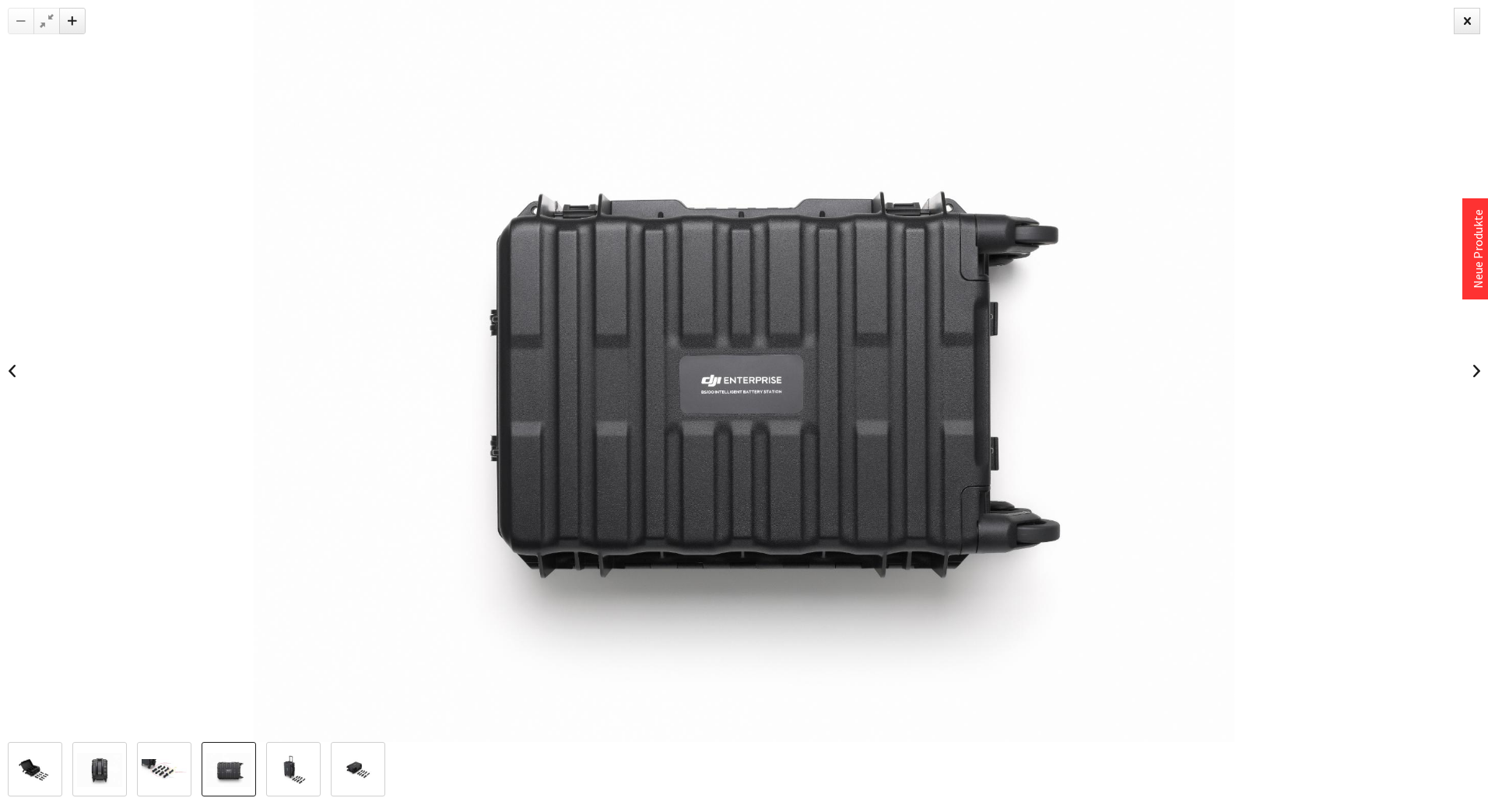
click at [300, 766] on img at bounding box center [294, 770] width 45 height 34
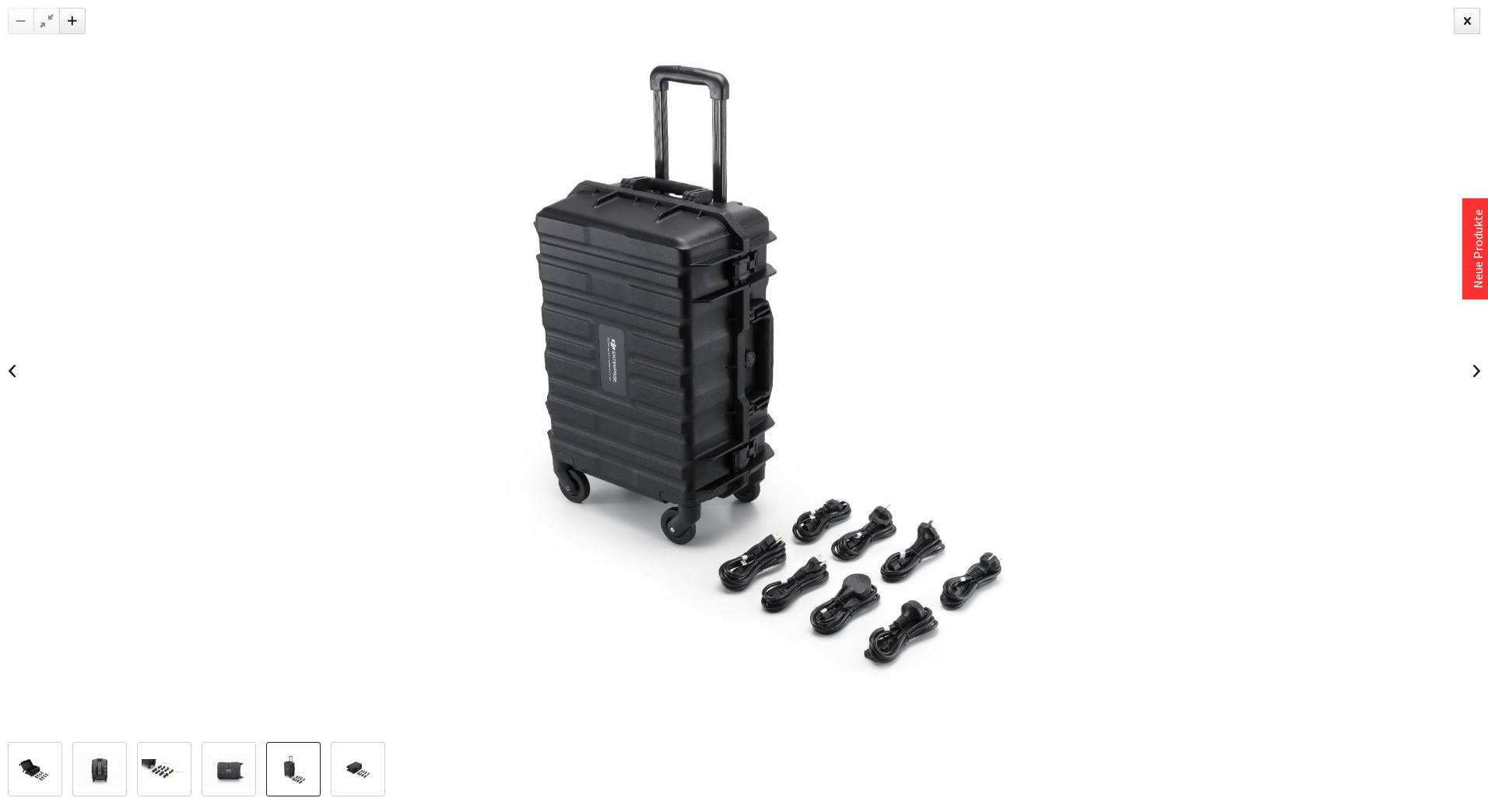
click at [361, 767] on img at bounding box center [358, 770] width 45 height 34
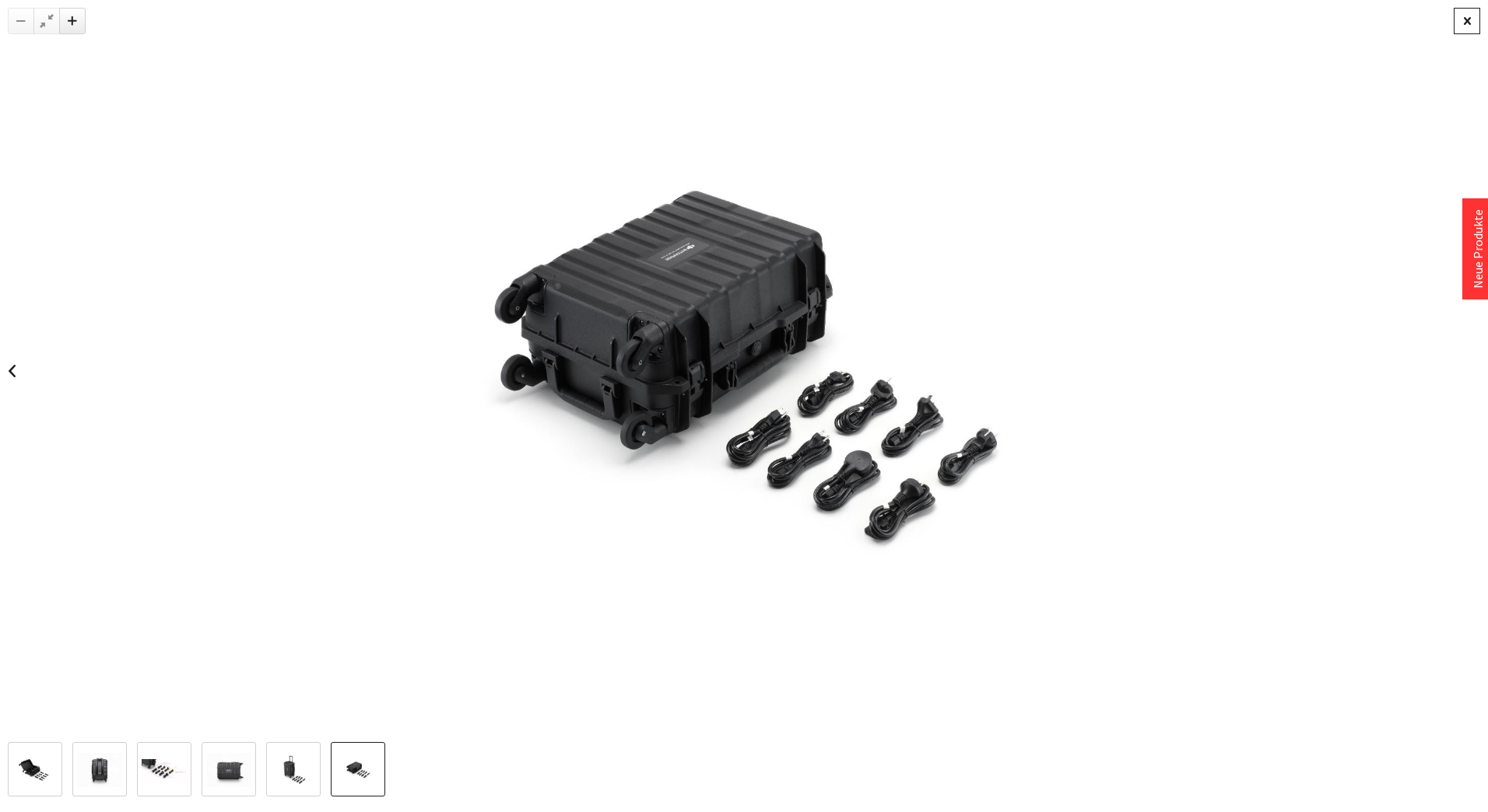
click at [1464, 27] on div at bounding box center [1467, 21] width 27 height 27
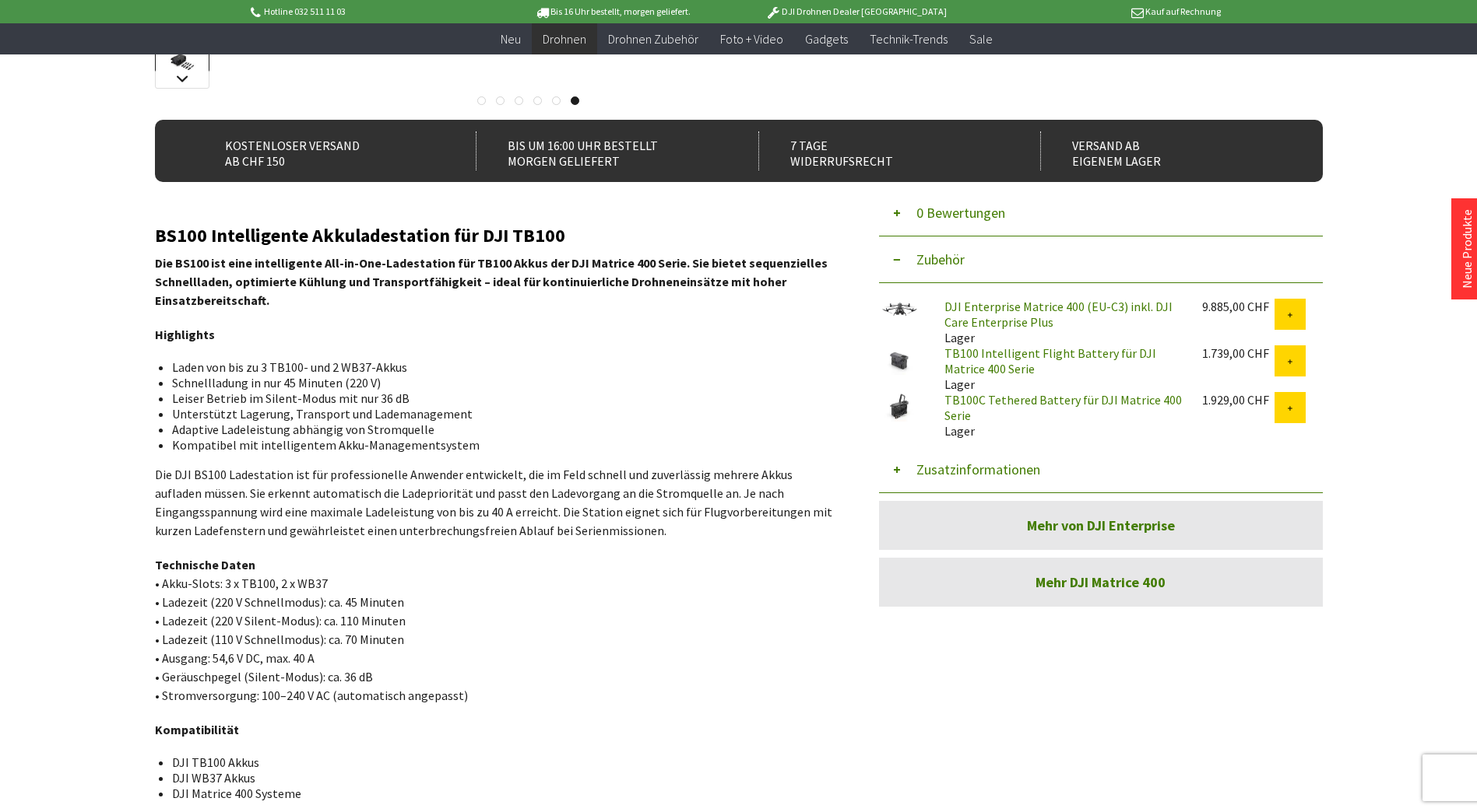
scroll to position [544, 0]
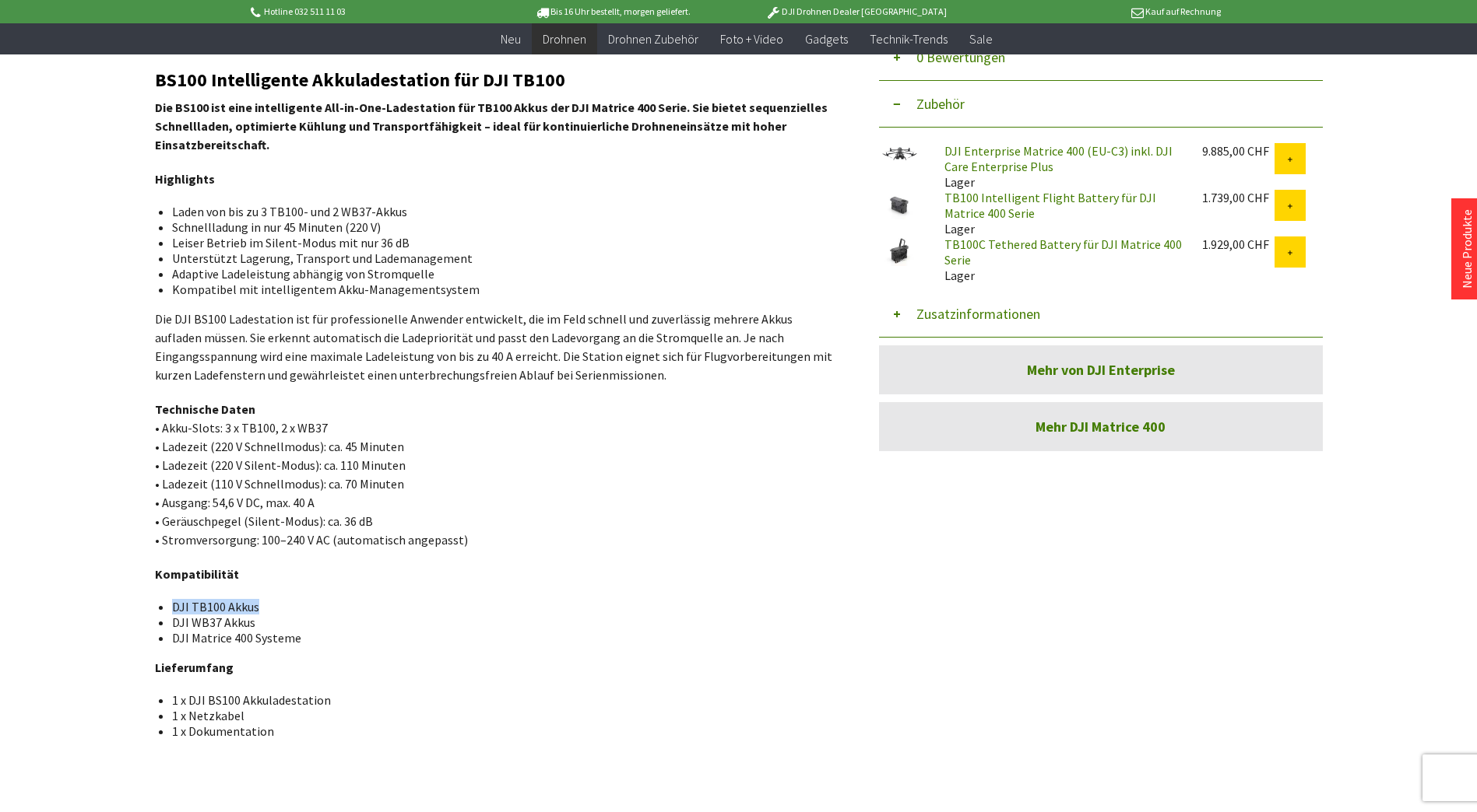
drag, startPoint x: 175, startPoint y: 606, endPoint x: 263, endPoint y: 606, distance: 88.0
click at [263, 606] on li "DJI TB100 Akkus" at bounding box center [495, 606] width 648 height 15
drag, startPoint x: 263, startPoint y: 606, endPoint x: 221, endPoint y: 606, distance: 42.0
copy li "DJI TB100 Akkus"
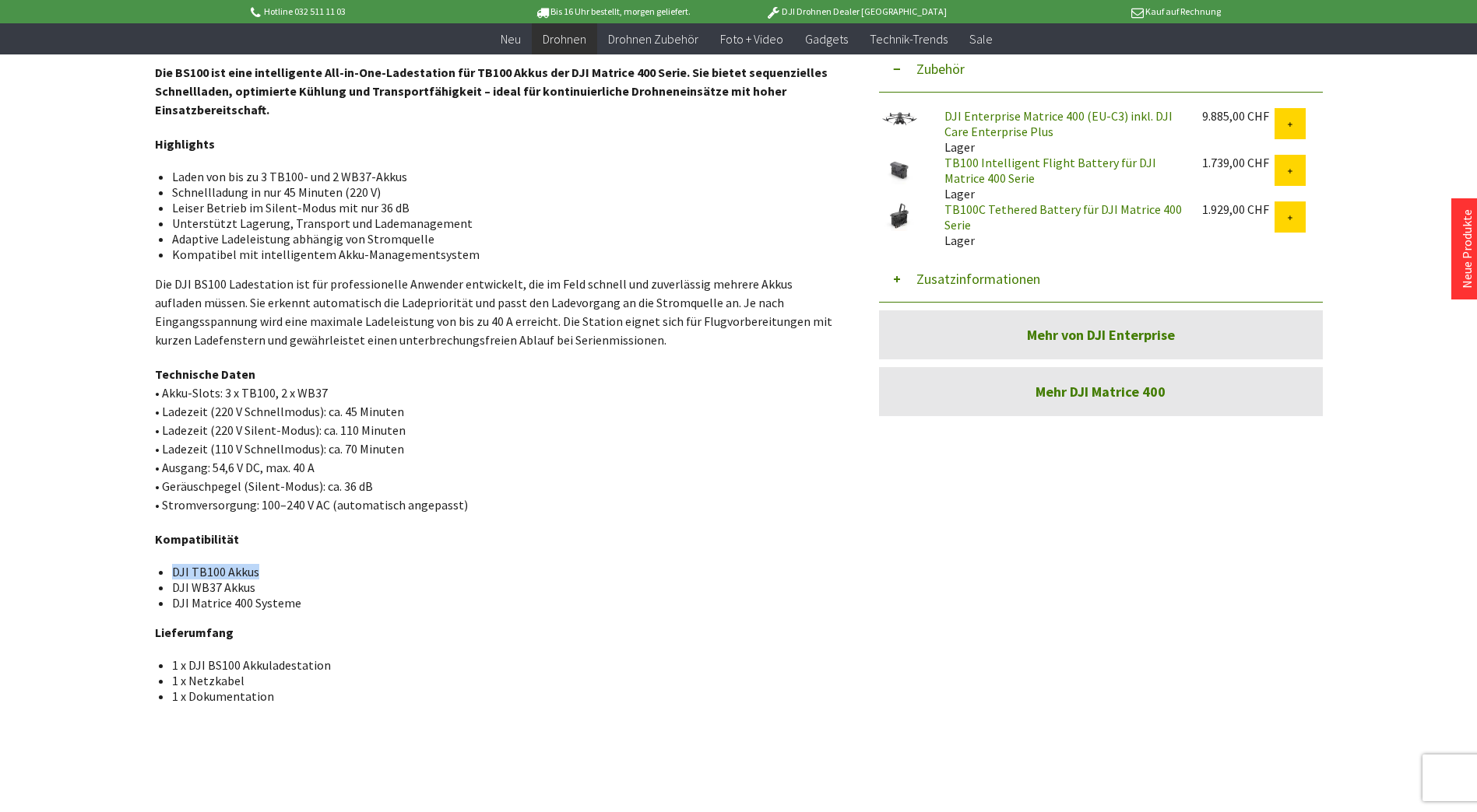
scroll to position [623, 0]
